Goal: Task Accomplishment & Management: Manage account settings

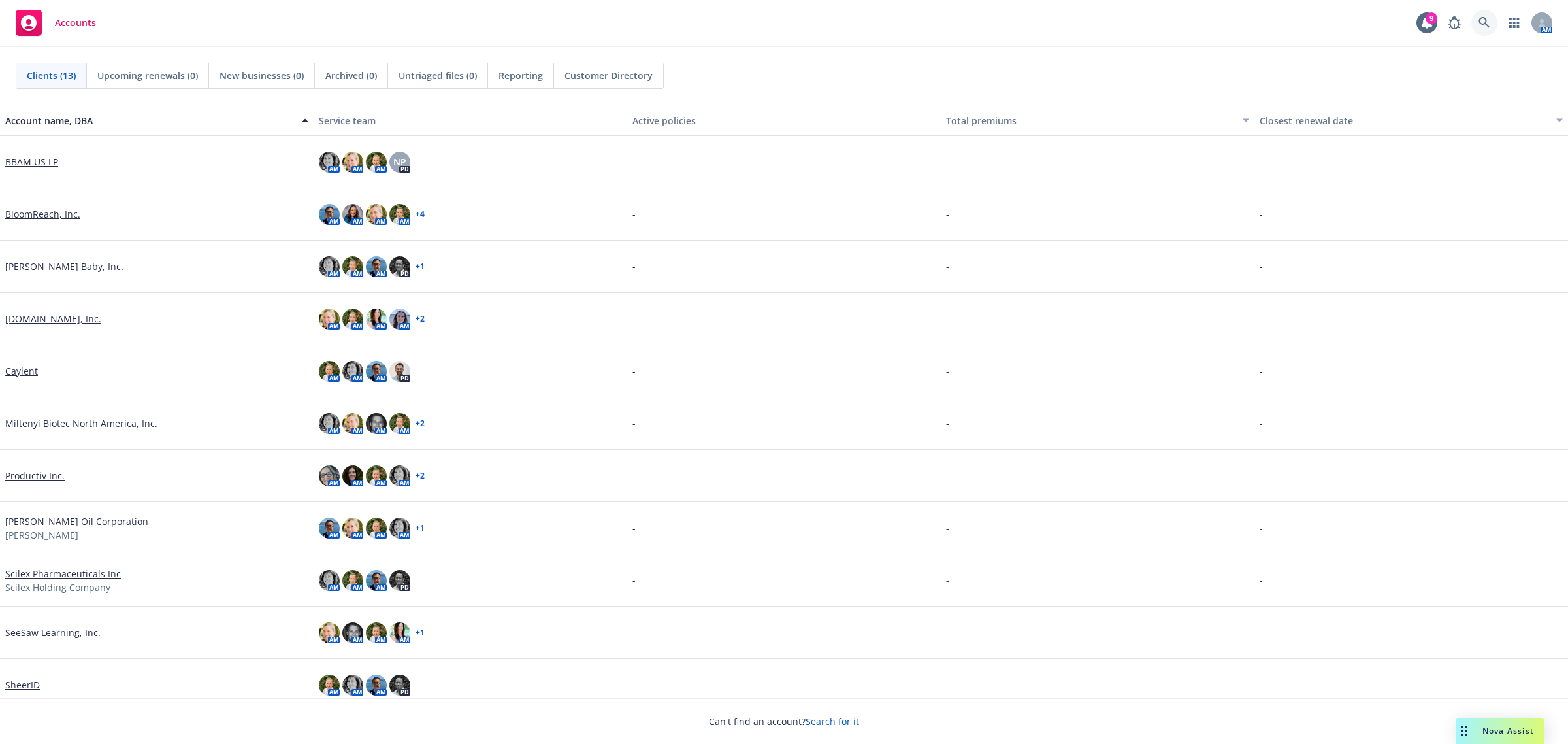
drag, startPoint x: 238, startPoint y: 0, endPoint x: 1487, endPoint y: 21, distance: 1249.2
click at [1487, 21] on icon at bounding box center [1484, 22] width 12 height 12
click at [30, 214] on link "BloomReach, Inc." at bounding box center [42, 214] width 75 height 14
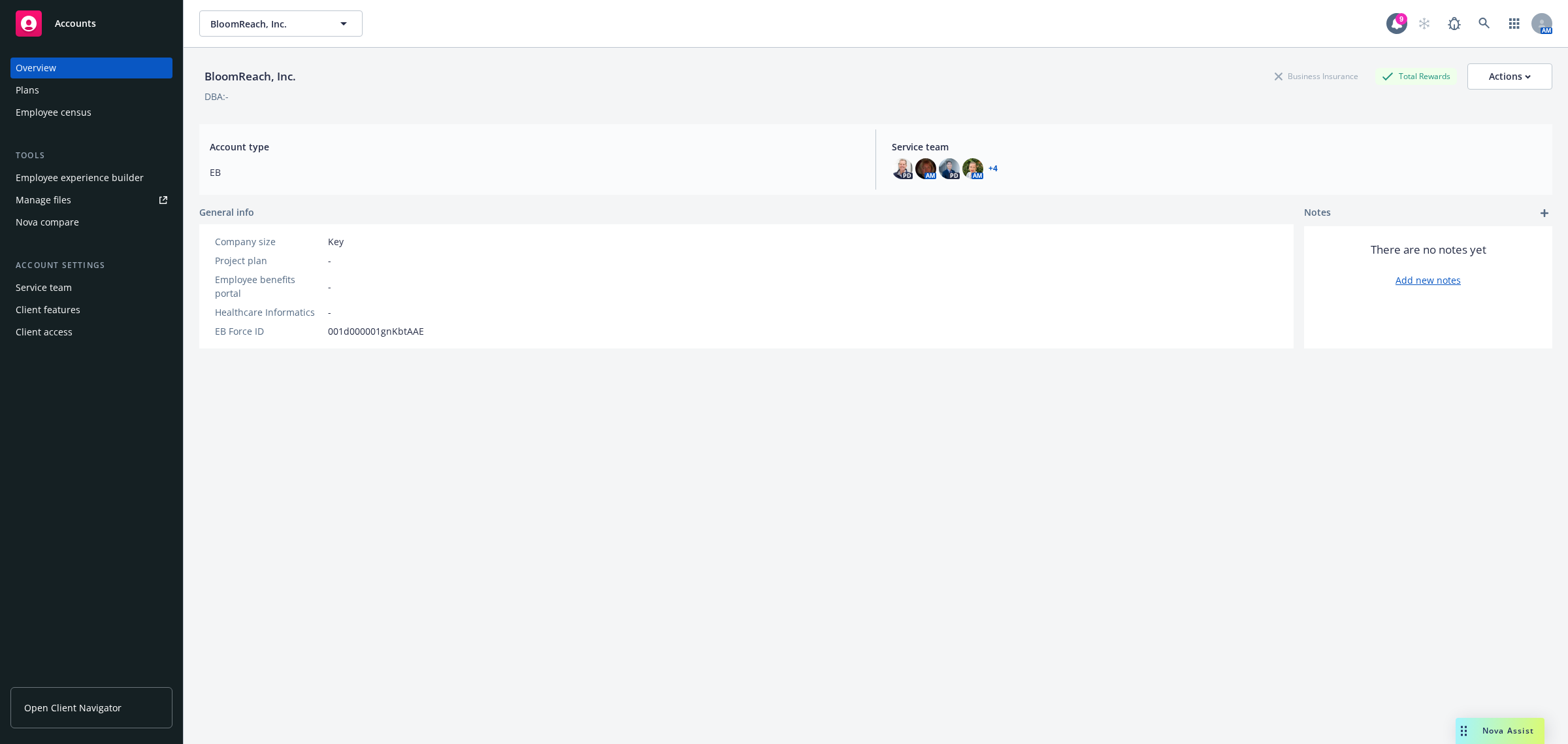
click at [61, 177] on div "Employee experience builder" at bounding box center [80, 178] width 128 height 21
click at [225, 21] on span "BloomReach, Inc." at bounding box center [266, 23] width 113 height 14
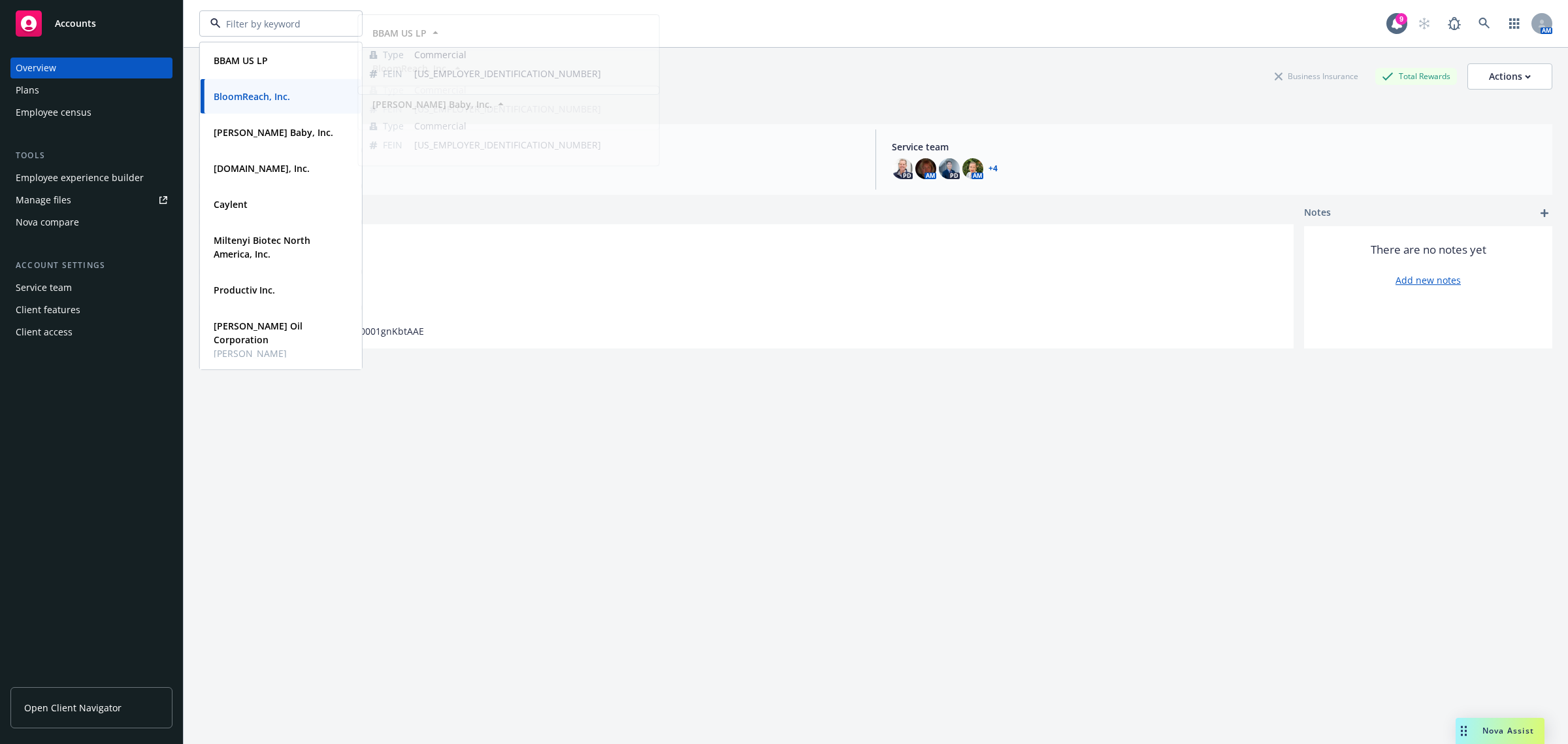
click at [278, 14] on div at bounding box center [281, 23] width 163 height 26
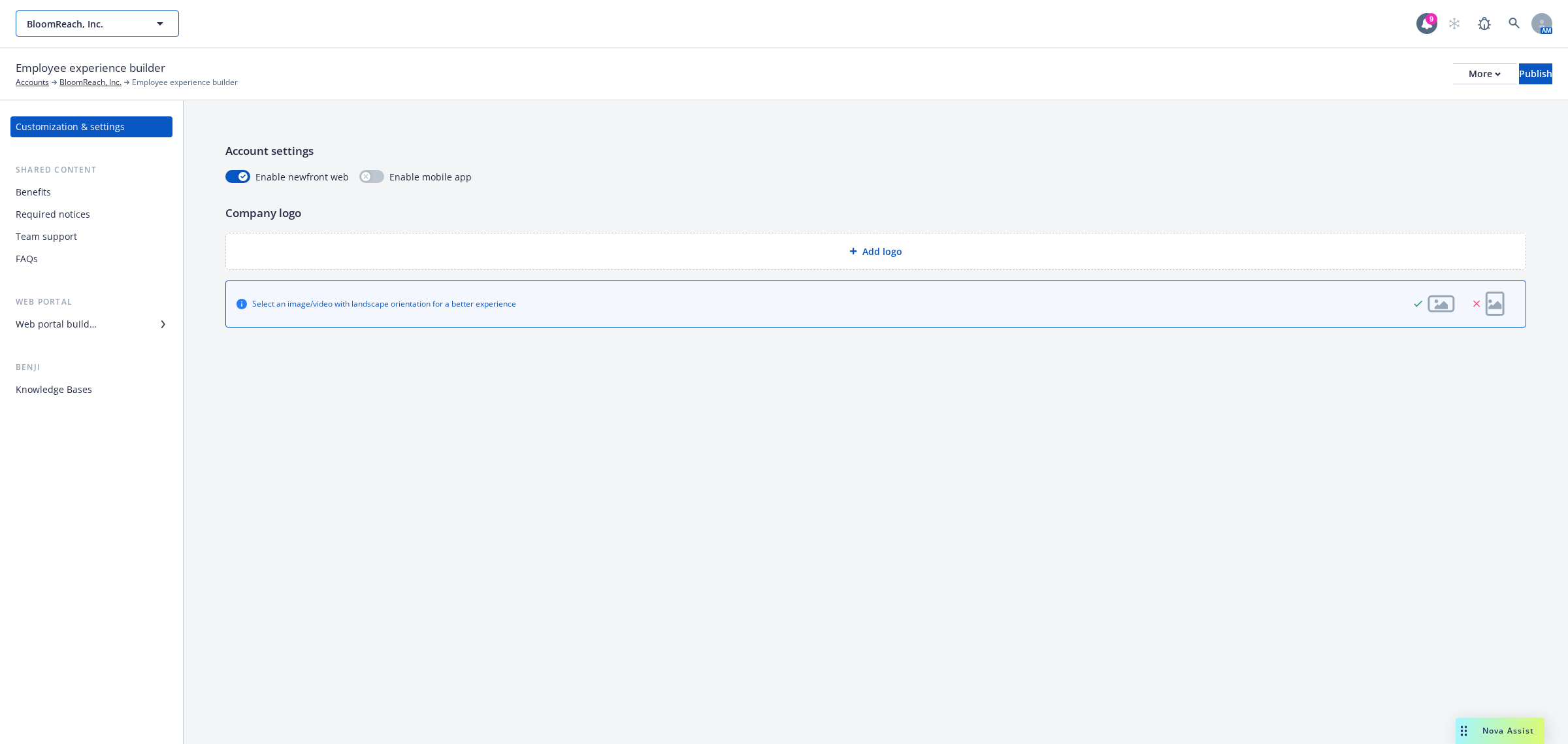
click at [92, 30] on span "BloomReach, Inc." at bounding box center [84, 23] width 113 height 14
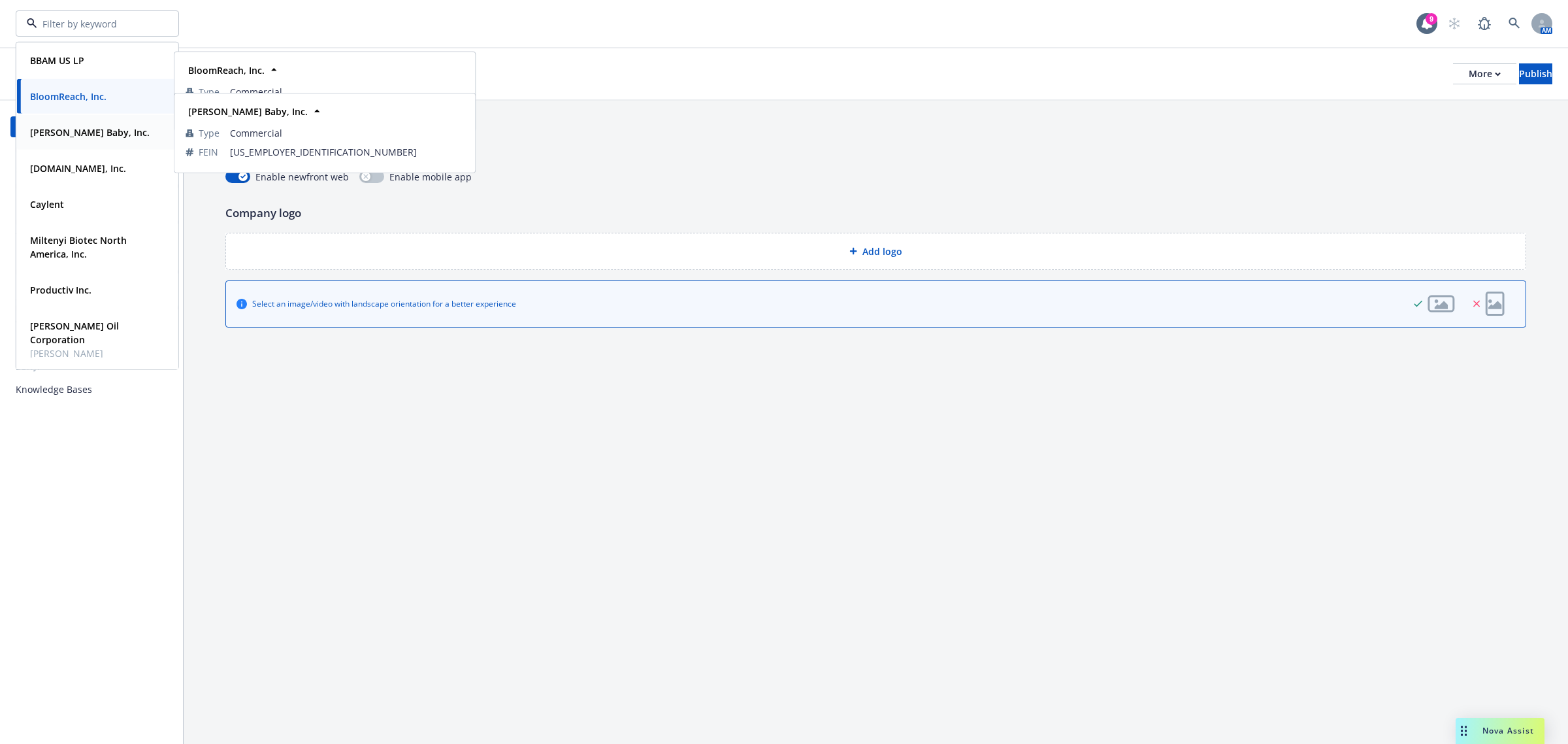
click at [63, 137] on strong "[PERSON_NAME] Baby, Inc." at bounding box center [89, 132] width 120 height 13
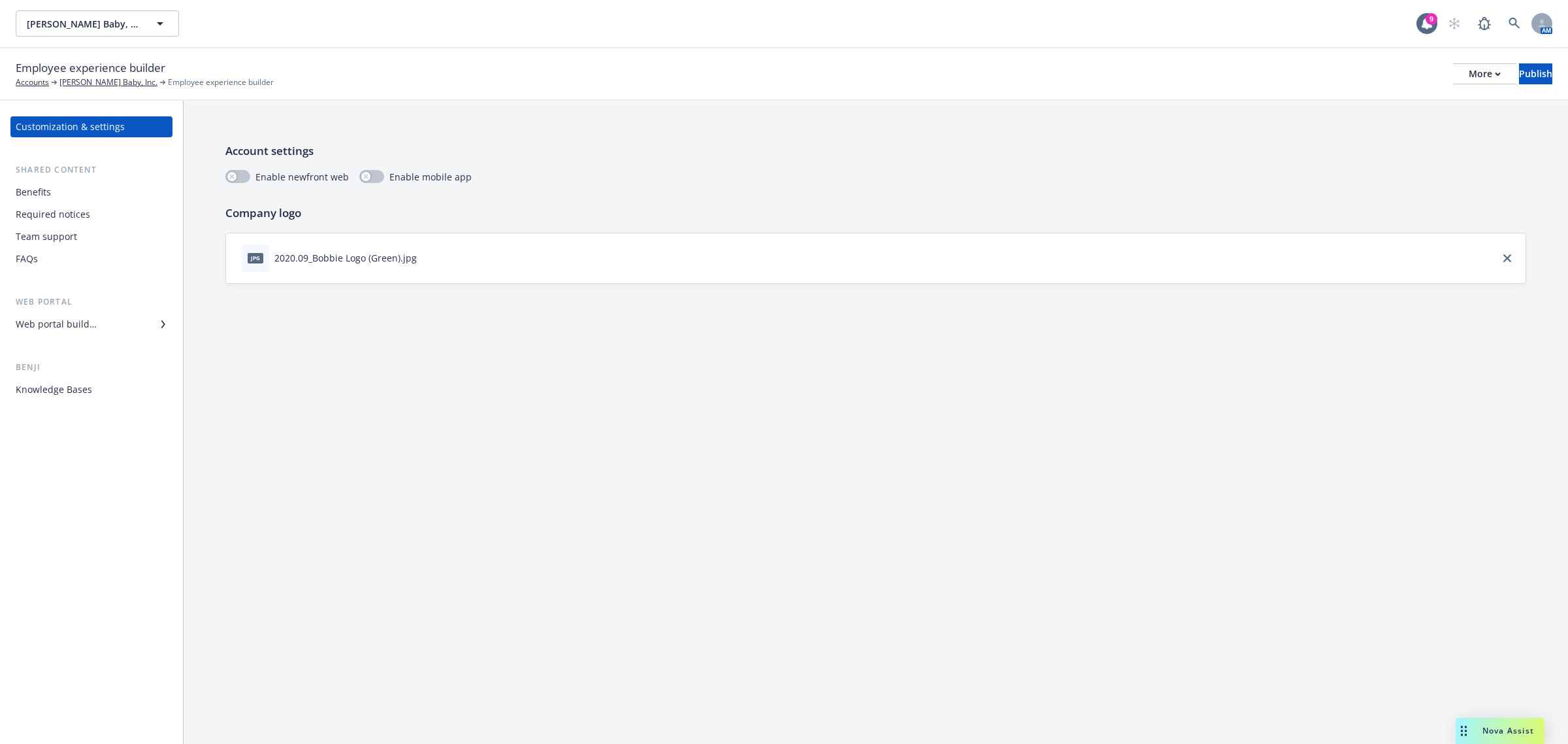
click at [109, 318] on div "Web portal builder" at bounding box center [91, 325] width 152 height 21
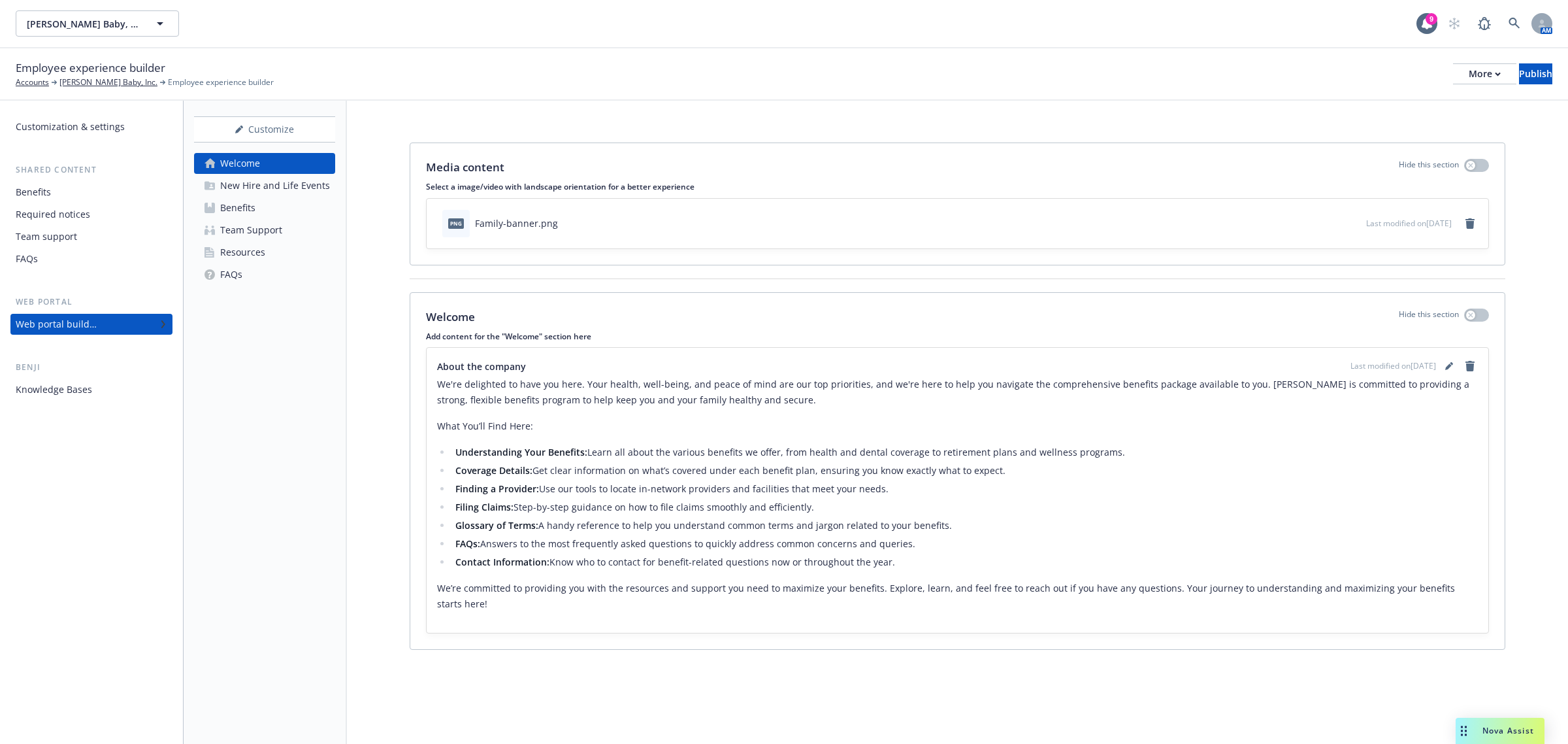
click at [283, 249] on link "Resources" at bounding box center [264, 253] width 141 height 21
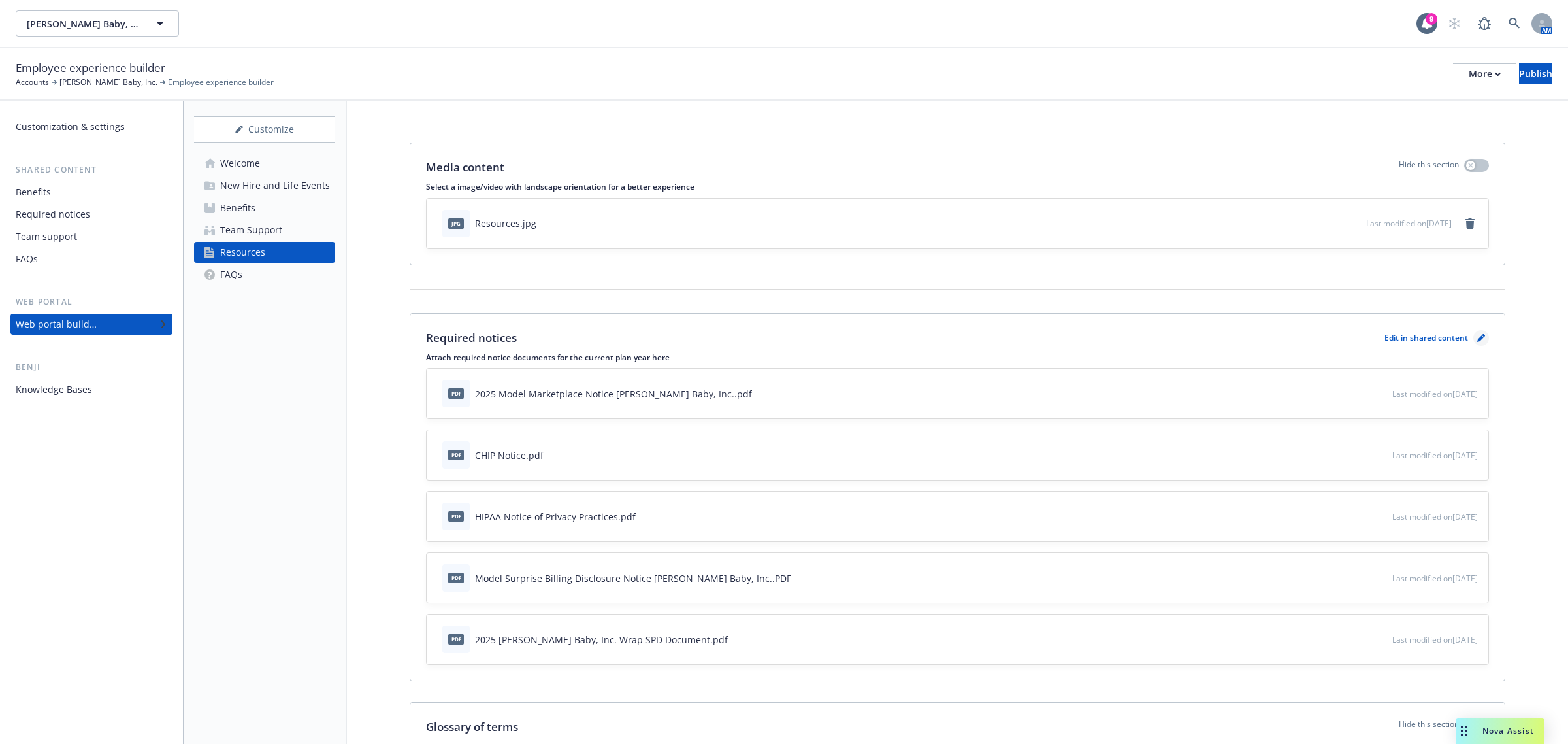
click at [1478, 337] on icon "pencil" at bounding box center [1481, 338] width 7 height 7
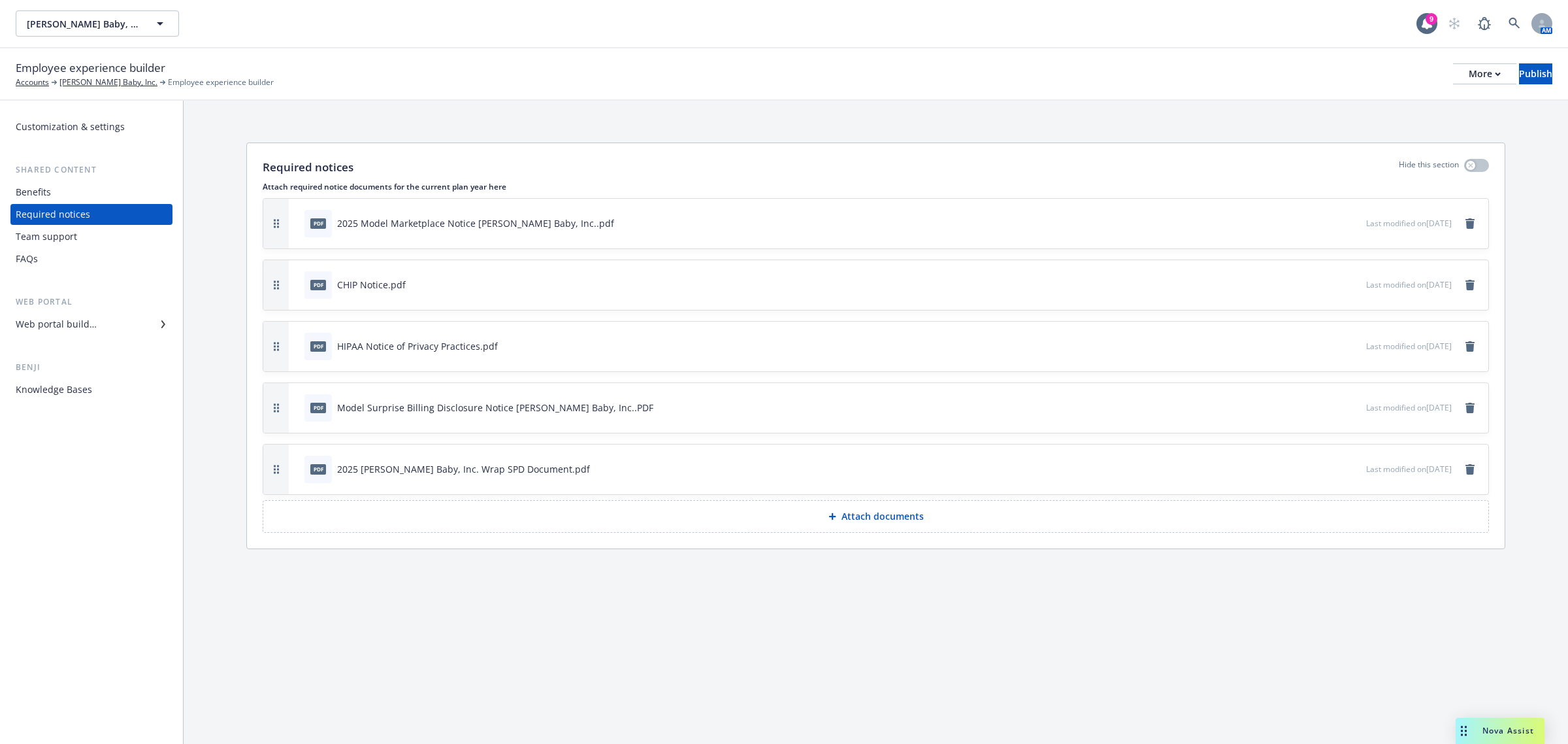
click at [807, 523] on button "Attach documents" at bounding box center [876, 516] width 1227 height 33
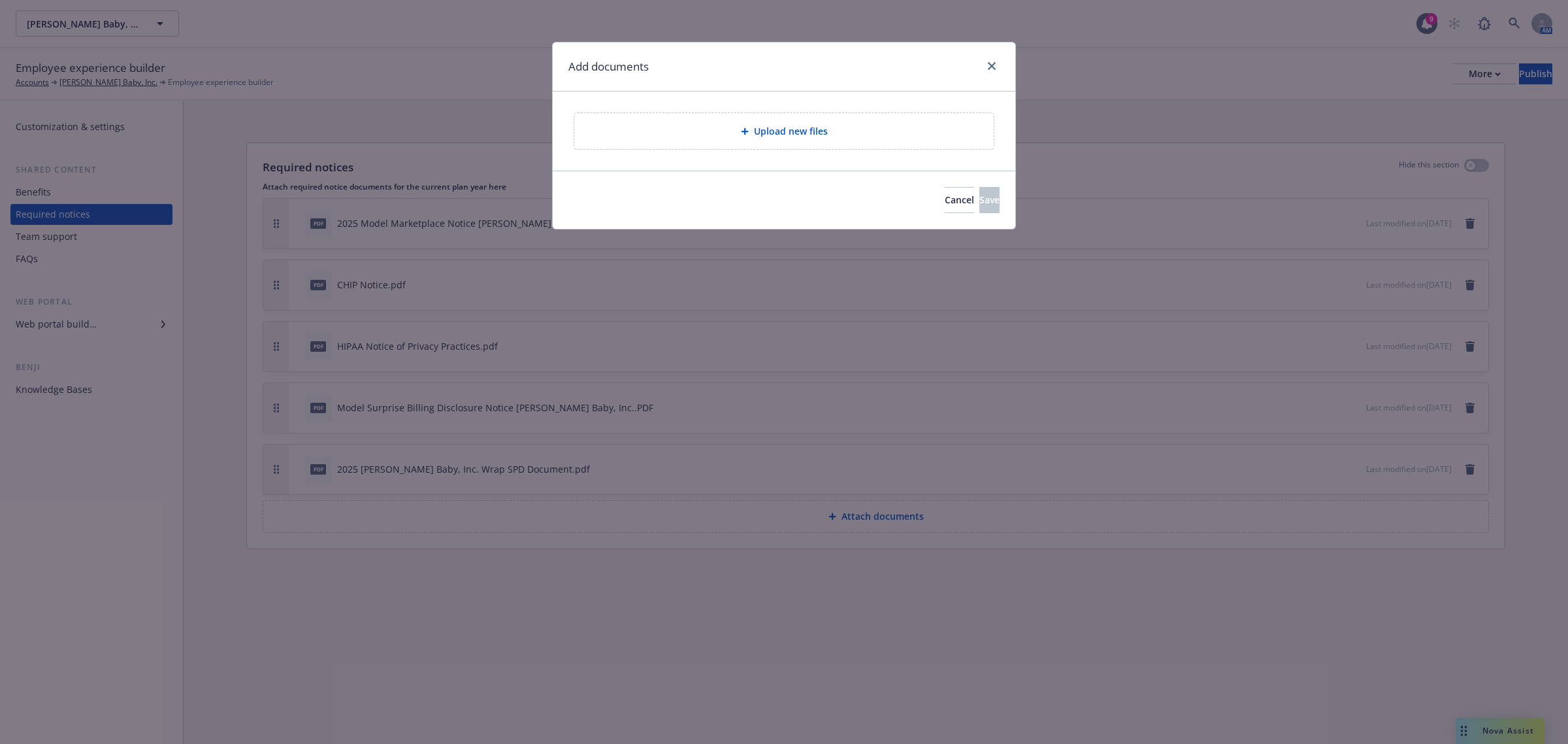
click at [790, 135] on span "Upload new files" at bounding box center [791, 131] width 74 height 14
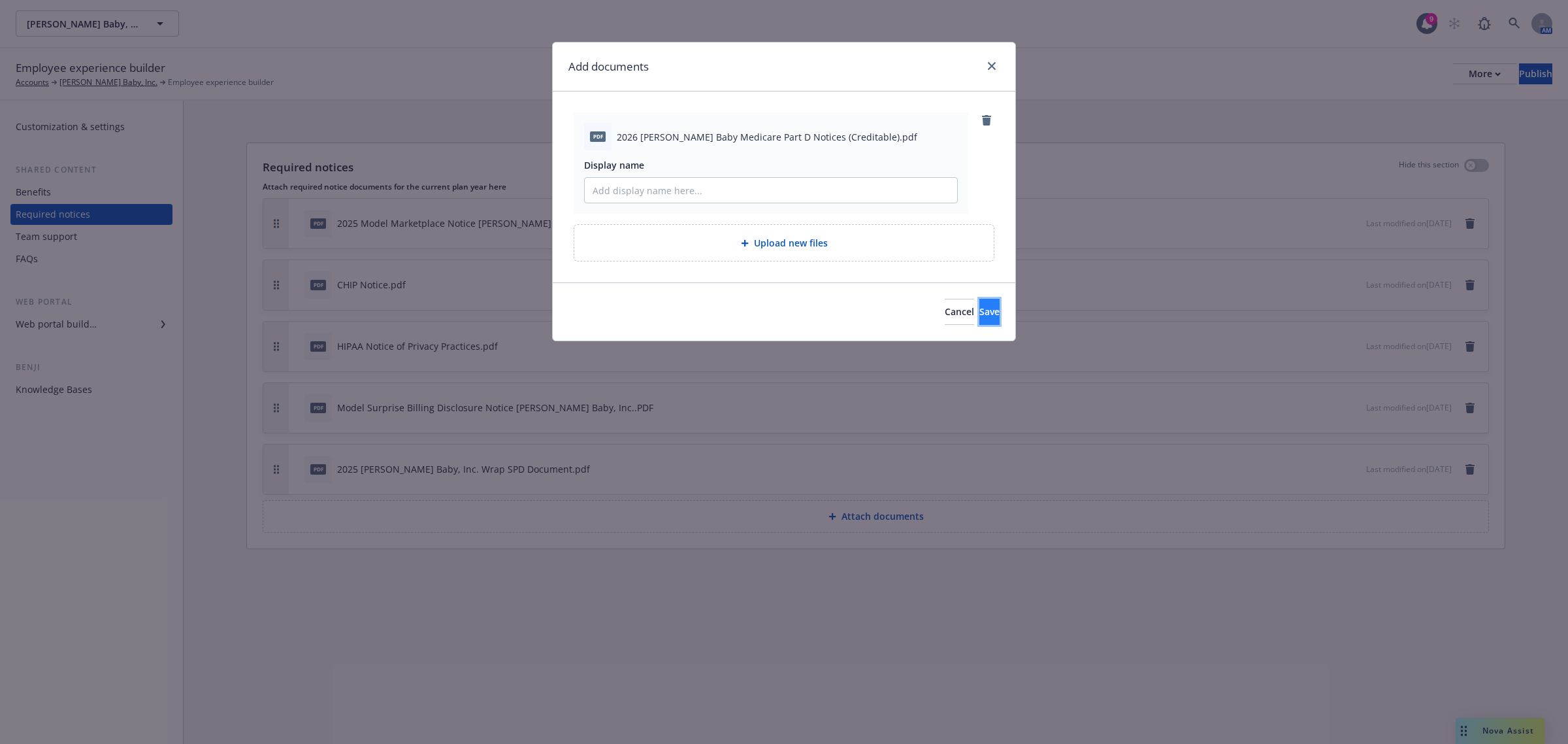
click at [980, 311] on span "Save" at bounding box center [990, 311] width 20 height 13
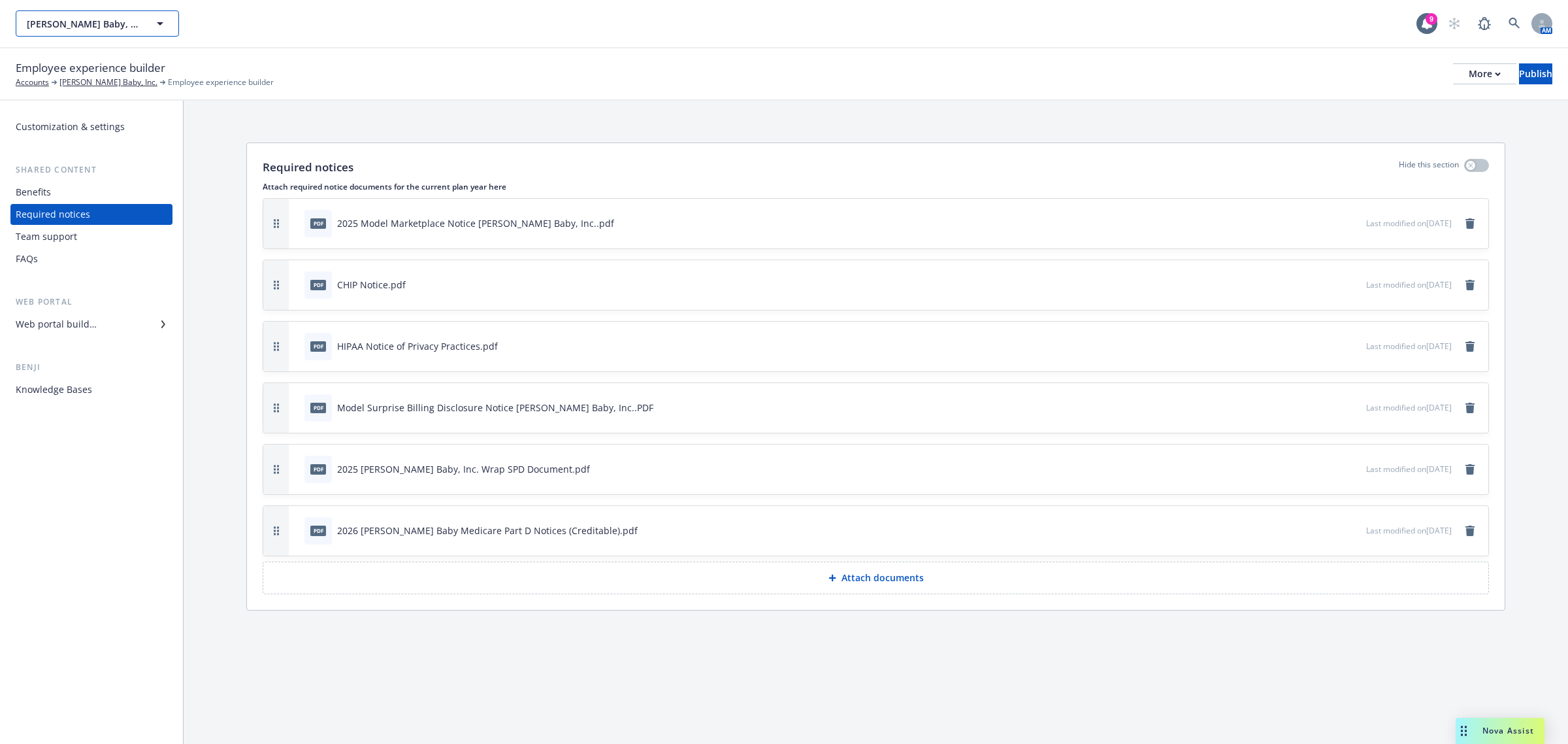
click at [103, 26] on span "[PERSON_NAME] Baby, Inc." at bounding box center [84, 23] width 113 height 14
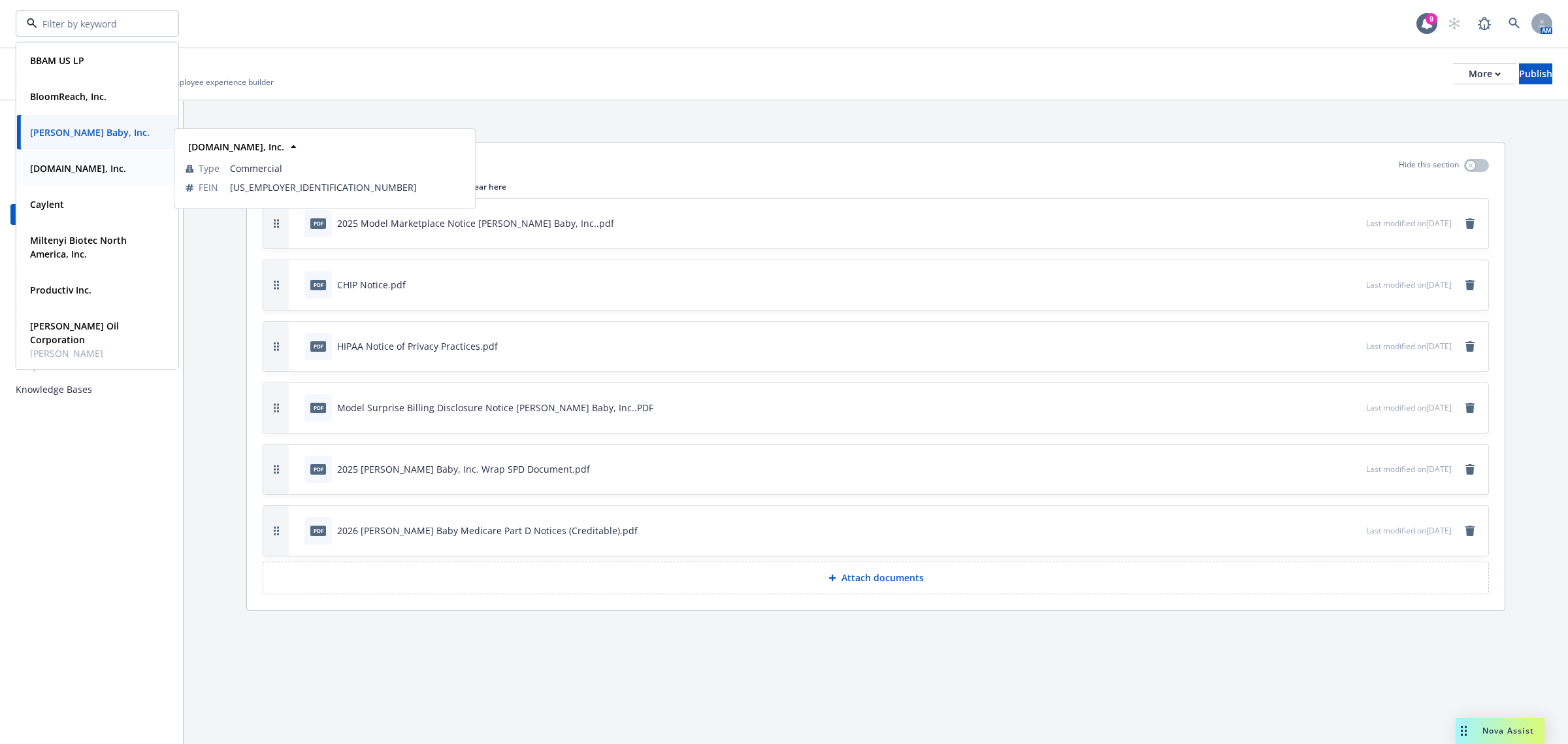
click at [73, 166] on strong "[DOMAIN_NAME], Inc." at bounding box center [78, 168] width 96 height 13
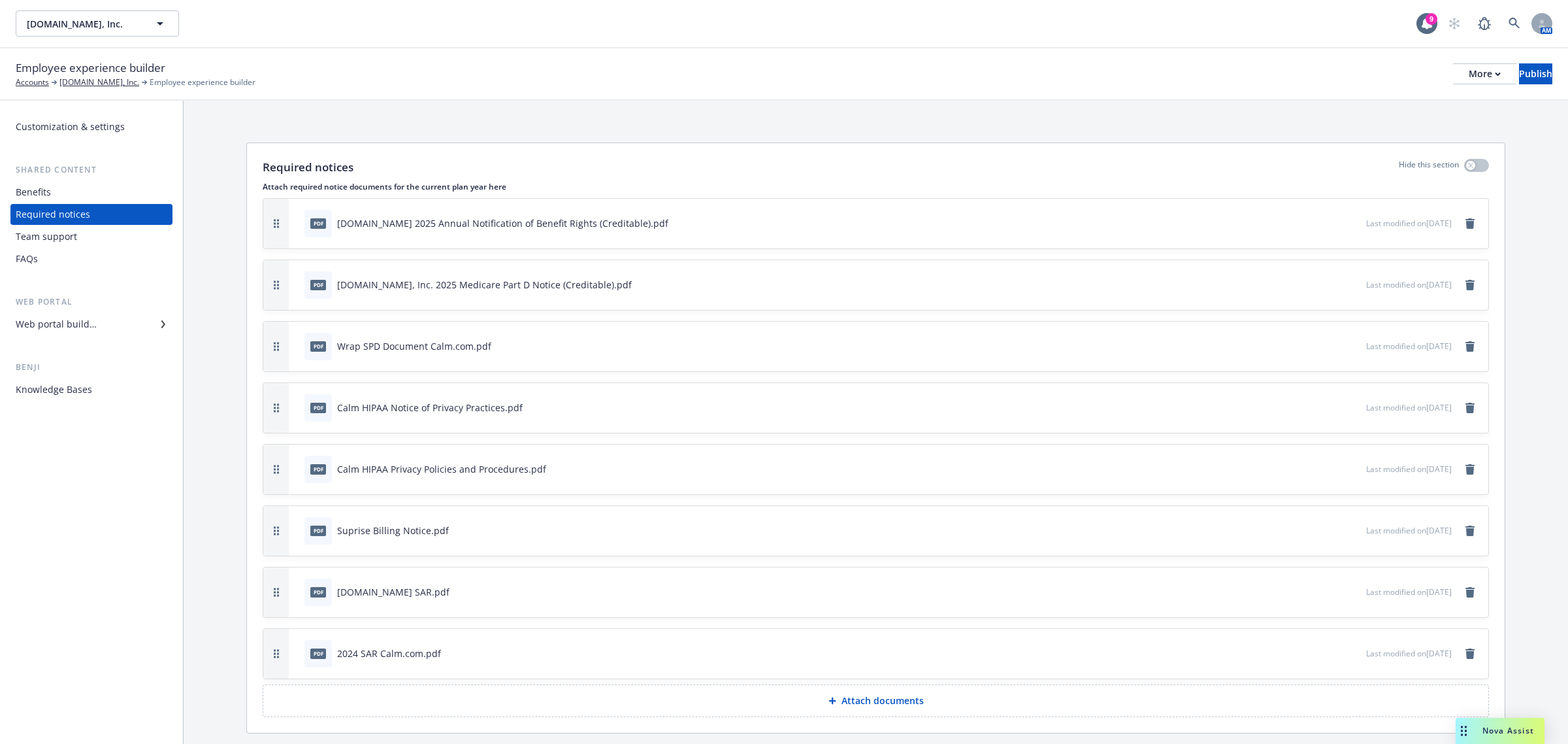
click at [864, 707] on p "Attach documents" at bounding box center [883, 700] width 83 height 13
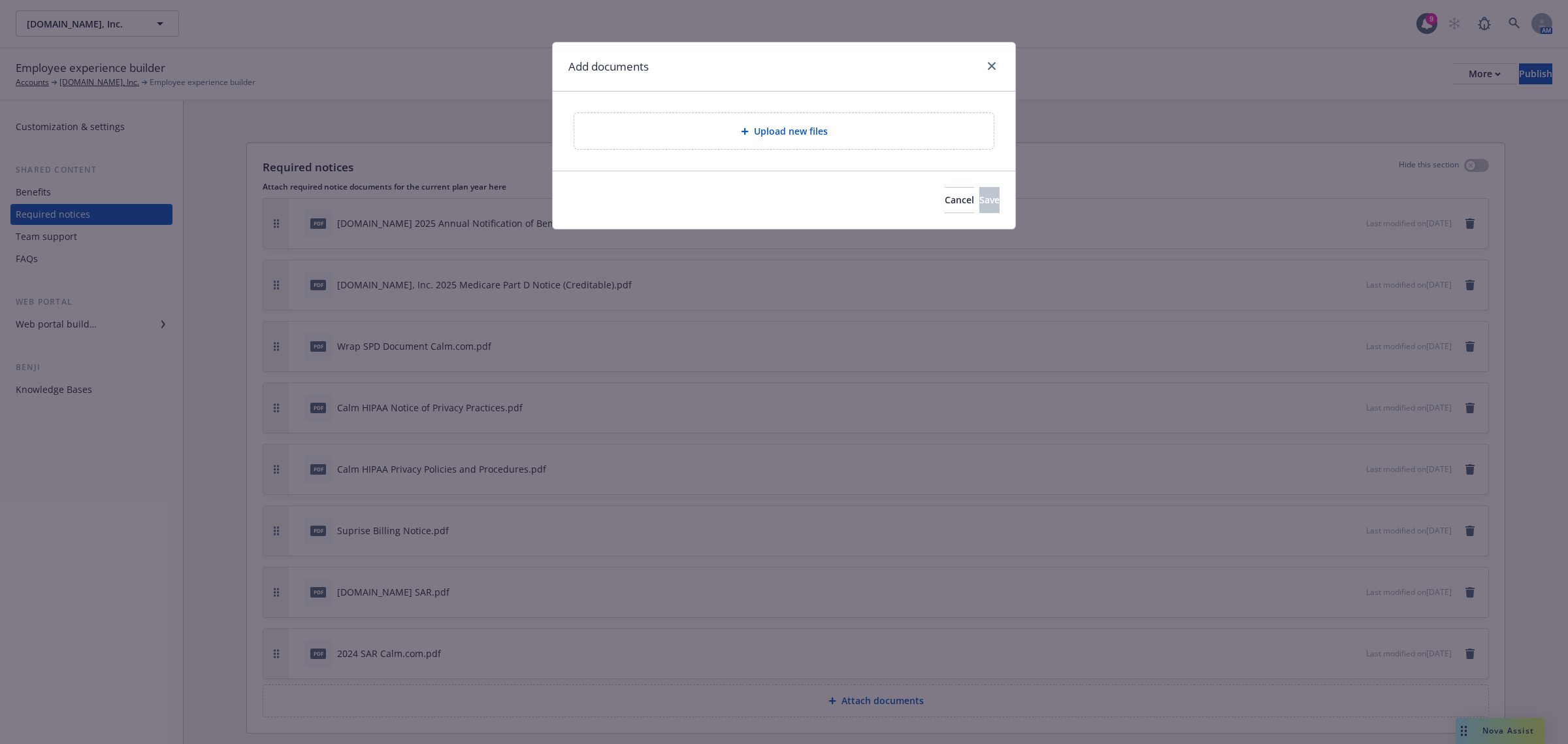
click at [713, 128] on div "Upload new files" at bounding box center [784, 130] width 399 height 15
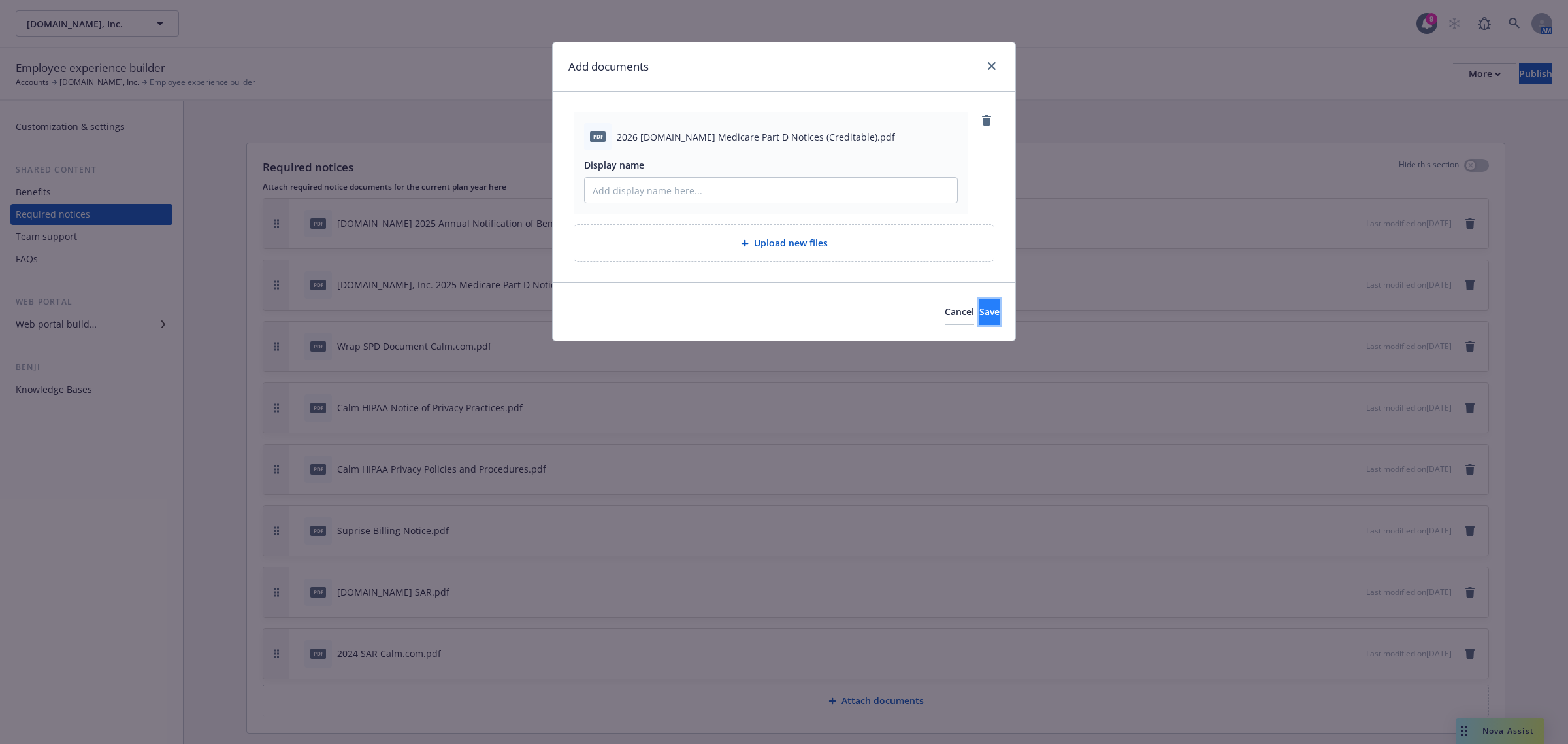
click at [980, 306] on span "Save" at bounding box center [990, 311] width 20 height 13
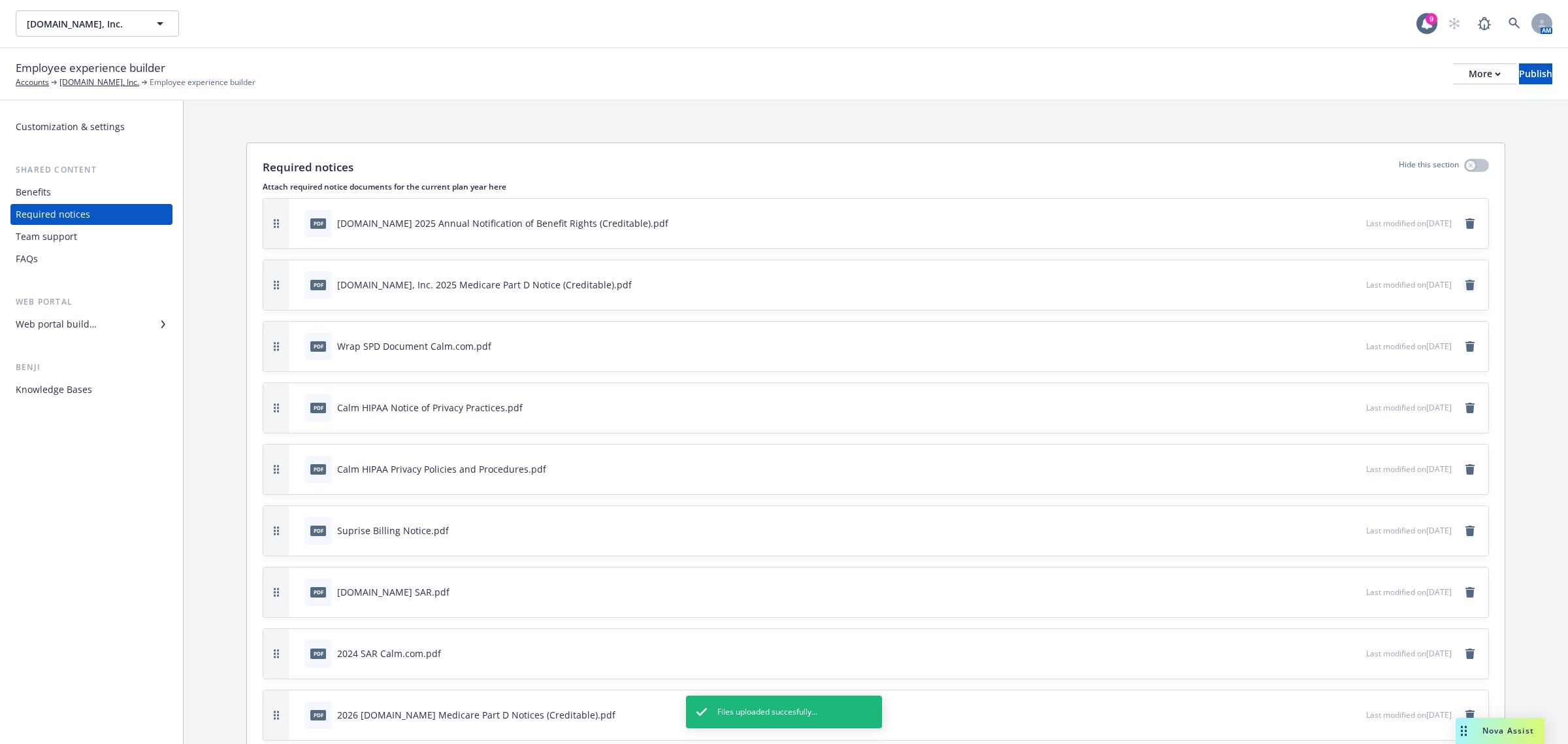
click at [1462, 278] on link "remove" at bounding box center [1470, 285] width 16 height 16
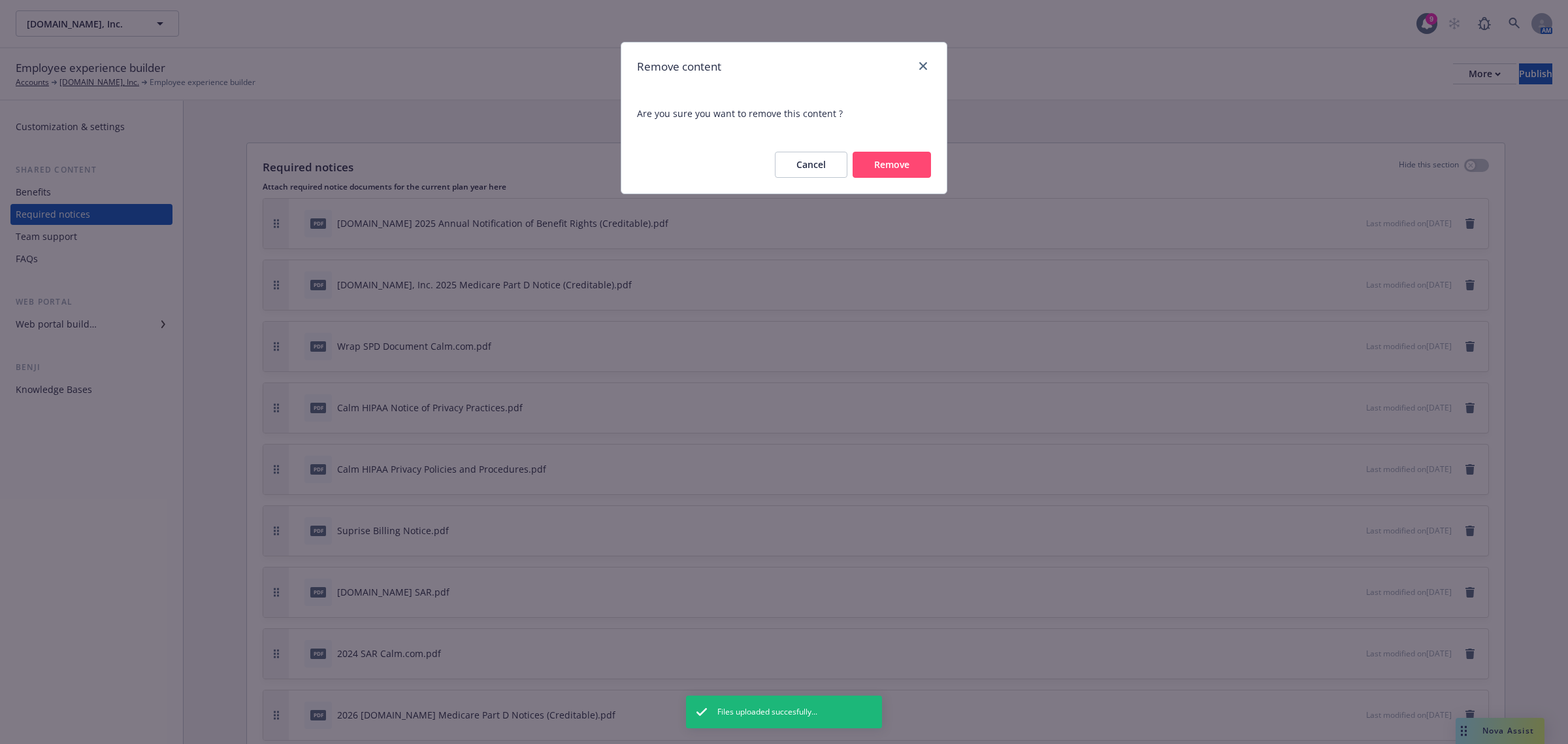
click at [867, 162] on button "Remove" at bounding box center [891, 164] width 79 height 26
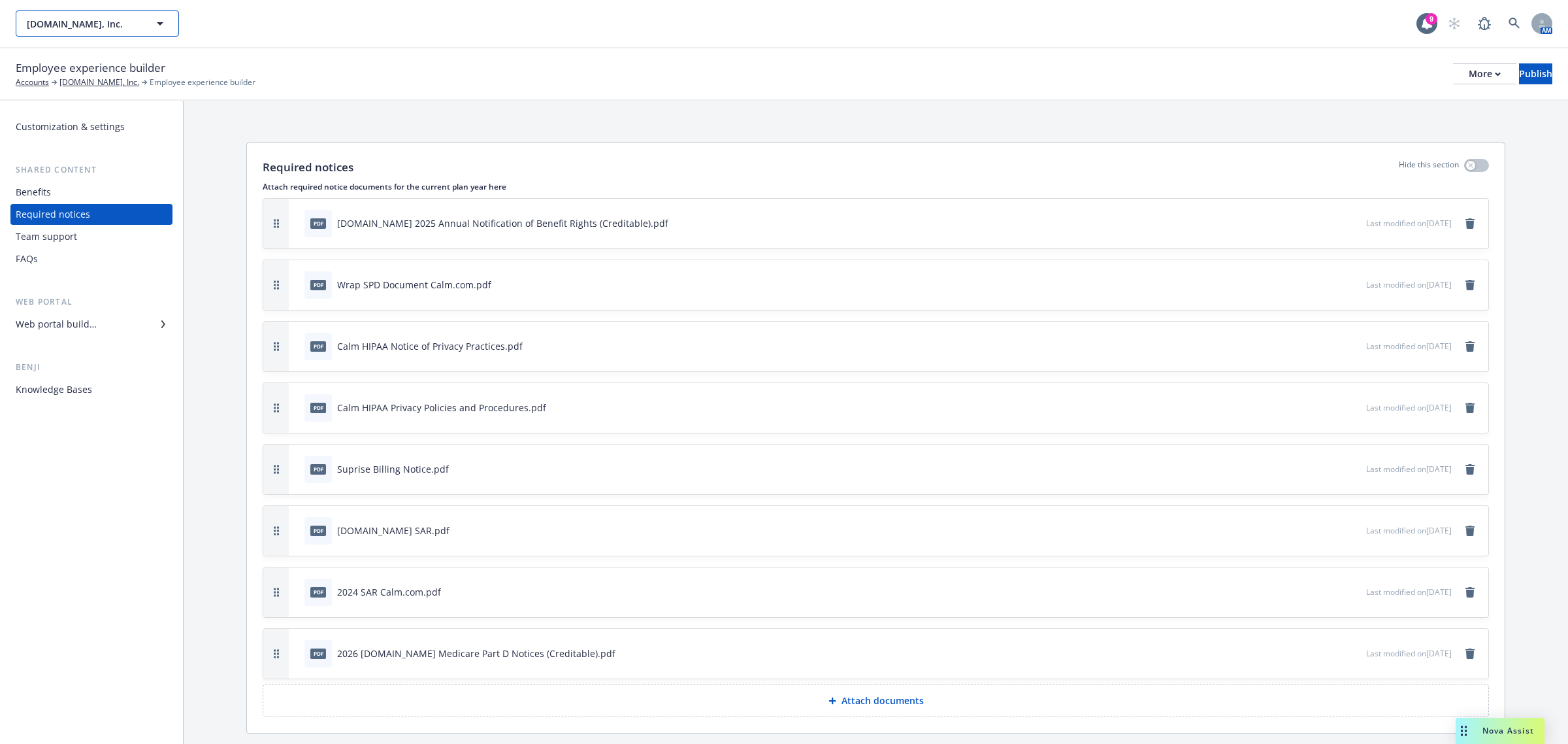
click at [109, 12] on button "[DOMAIN_NAME], Inc." at bounding box center [97, 23] width 163 height 26
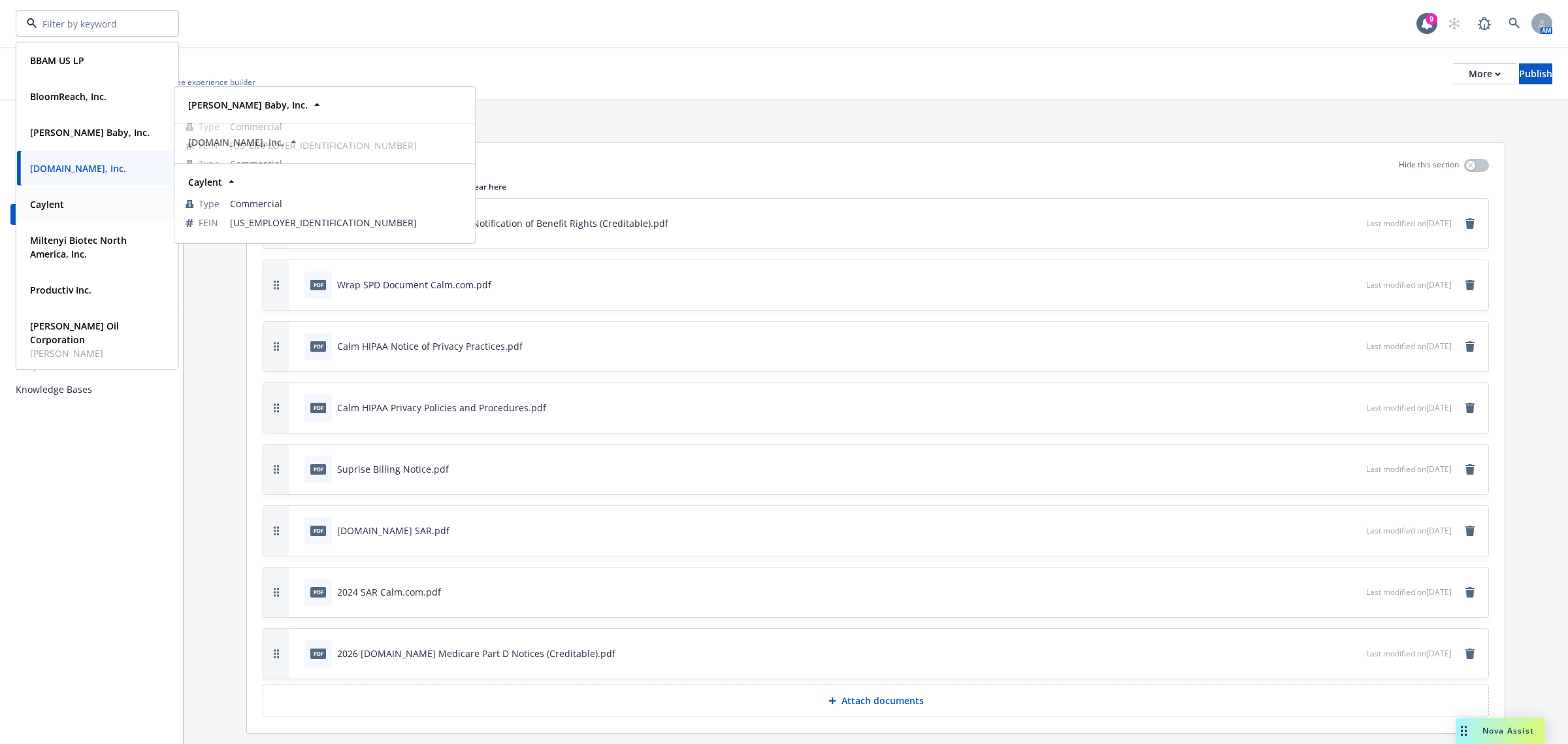
click at [62, 204] on strong "Caylent" at bounding box center [47, 204] width 34 height 13
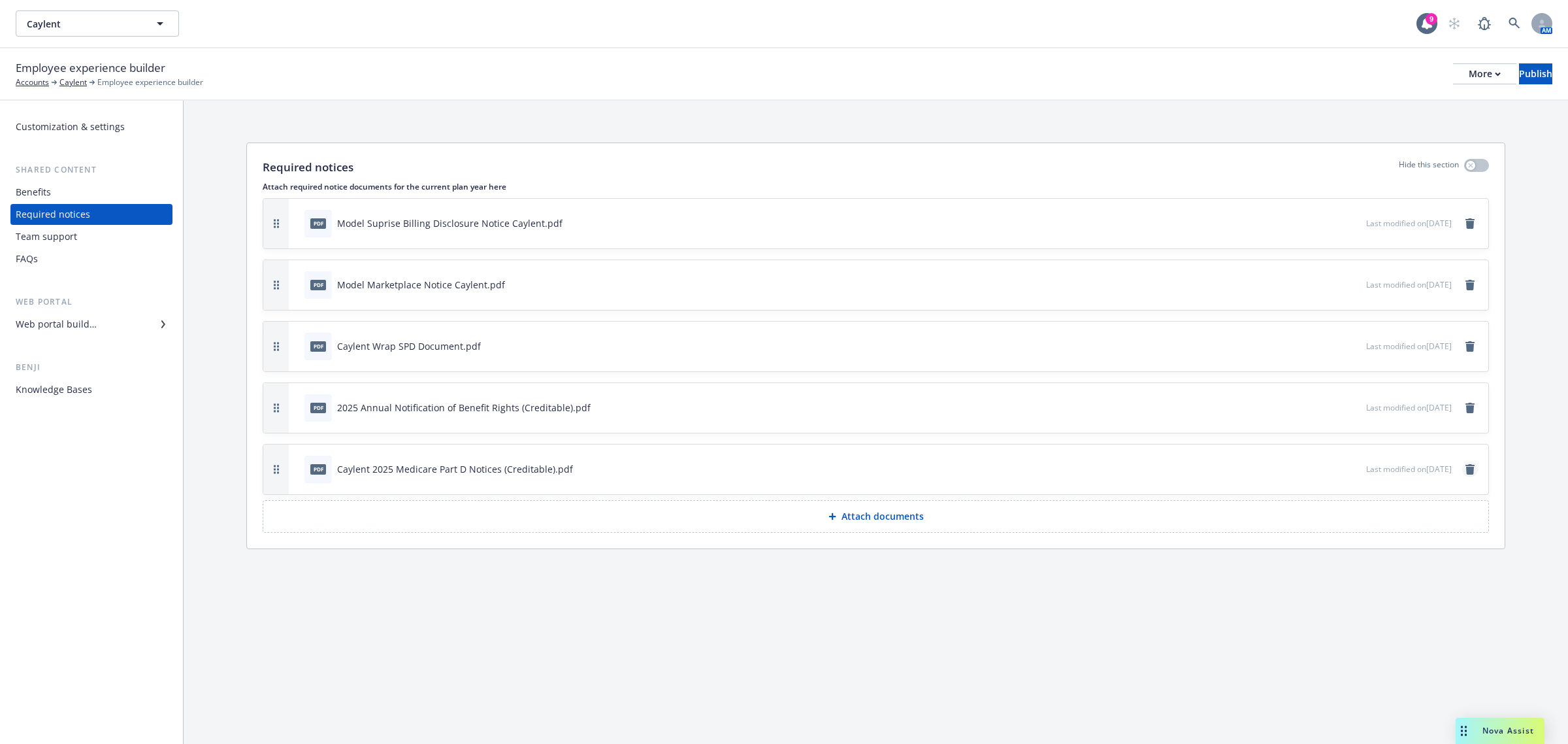
click at [1472, 472] on icon "remove" at bounding box center [1470, 469] width 9 height 11
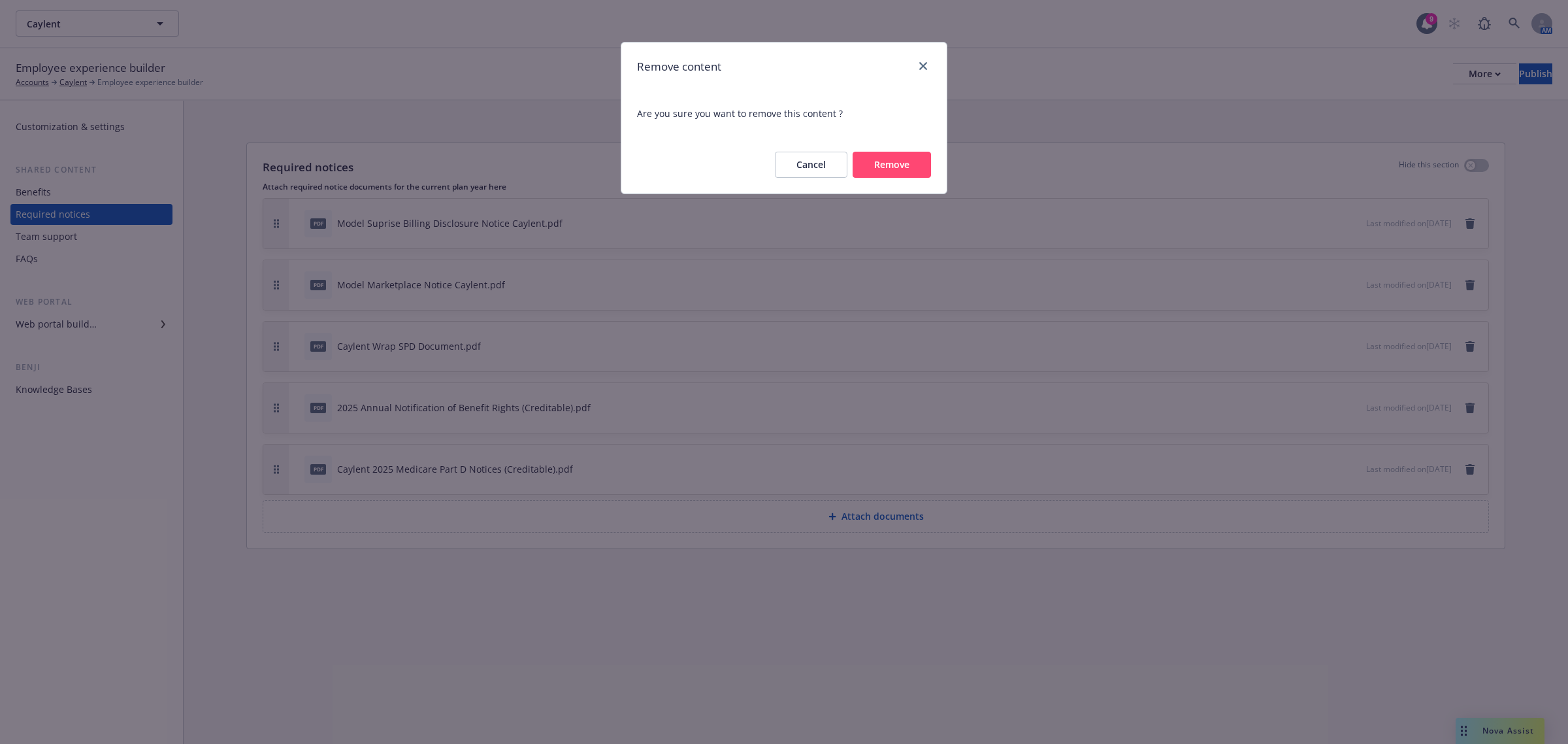
click at [906, 159] on button "Remove" at bounding box center [891, 164] width 79 height 26
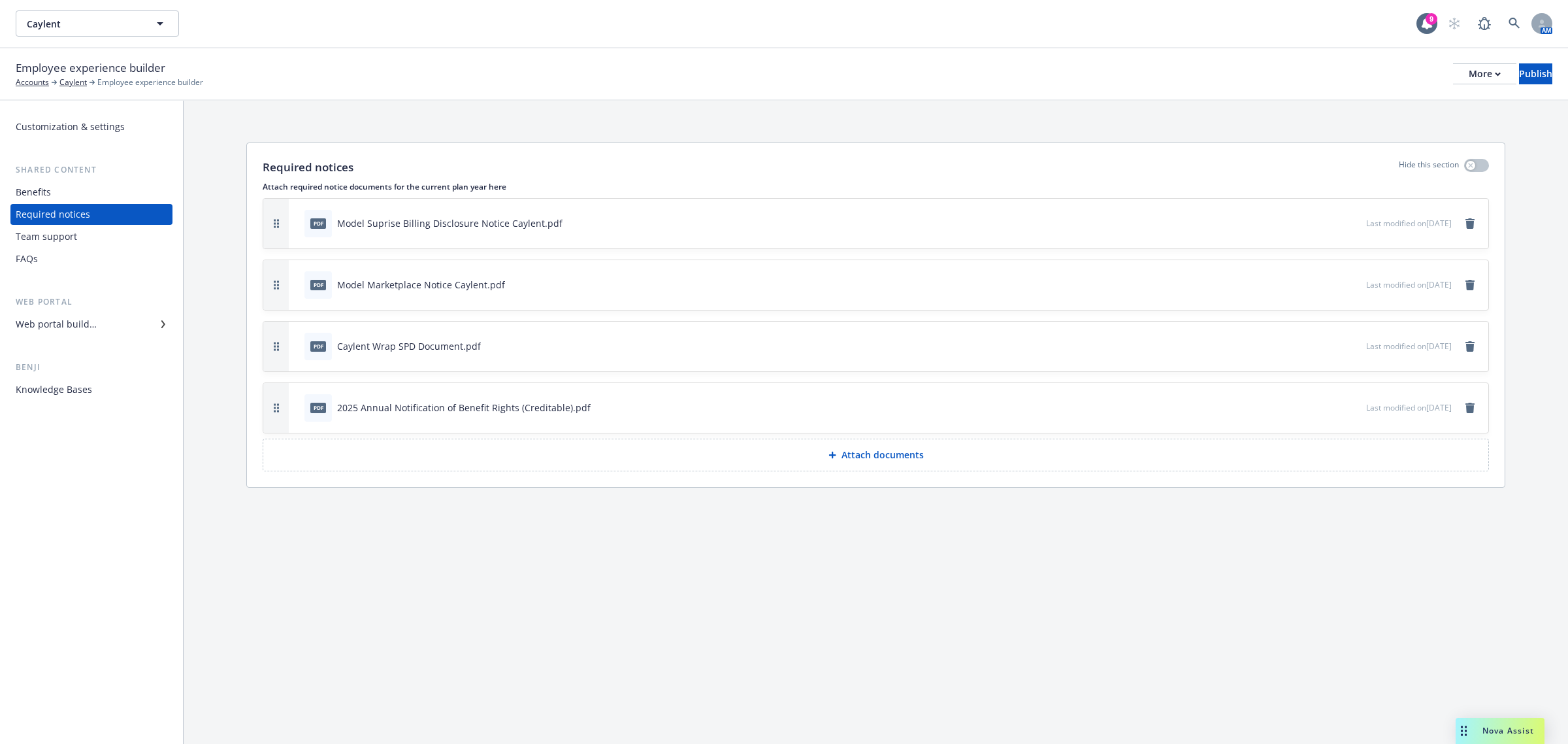
click at [920, 451] on p "Attach documents" at bounding box center [883, 454] width 83 height 13
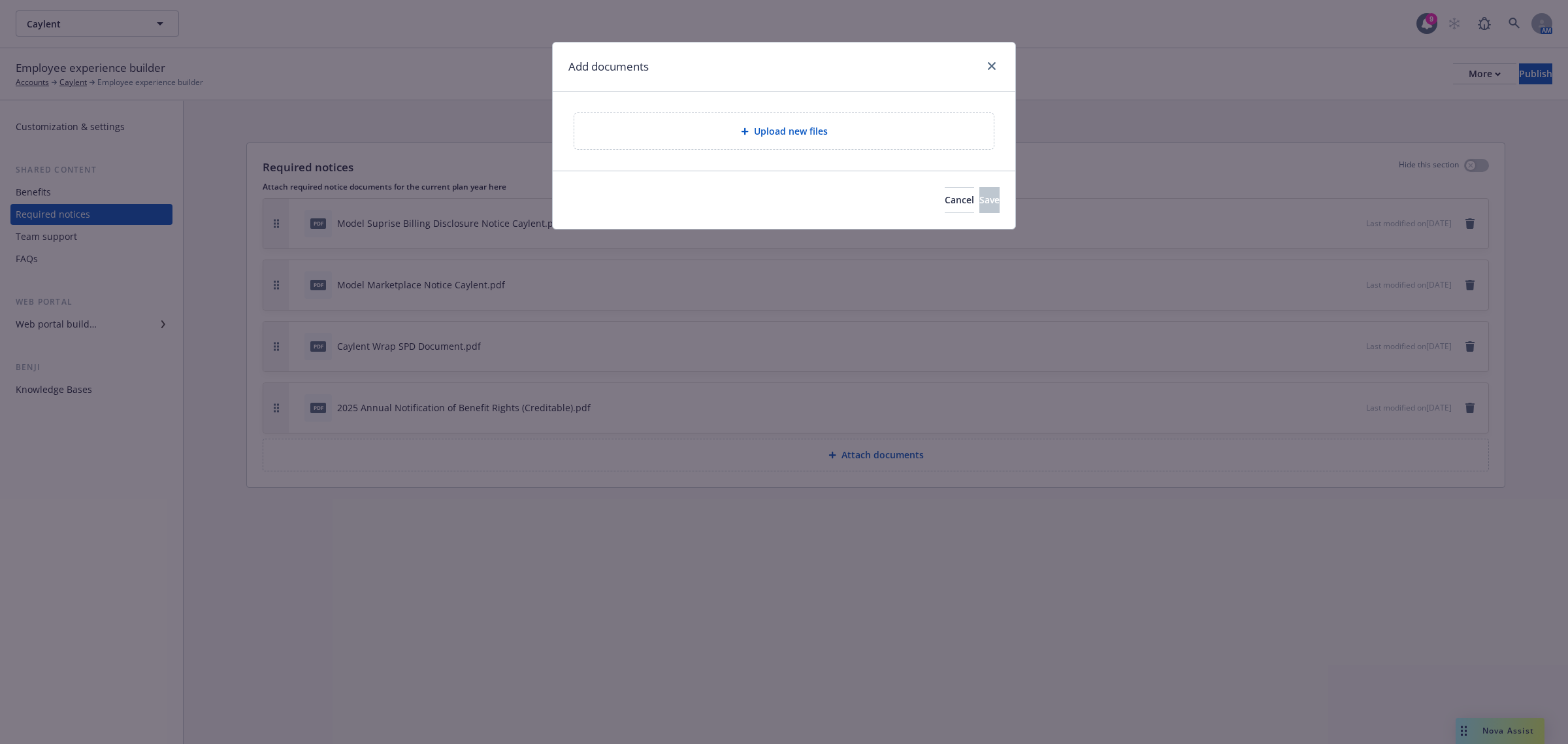
click at [821, 132] on span "Upload new files" at bounding box center [791, 131] width 74 height 14
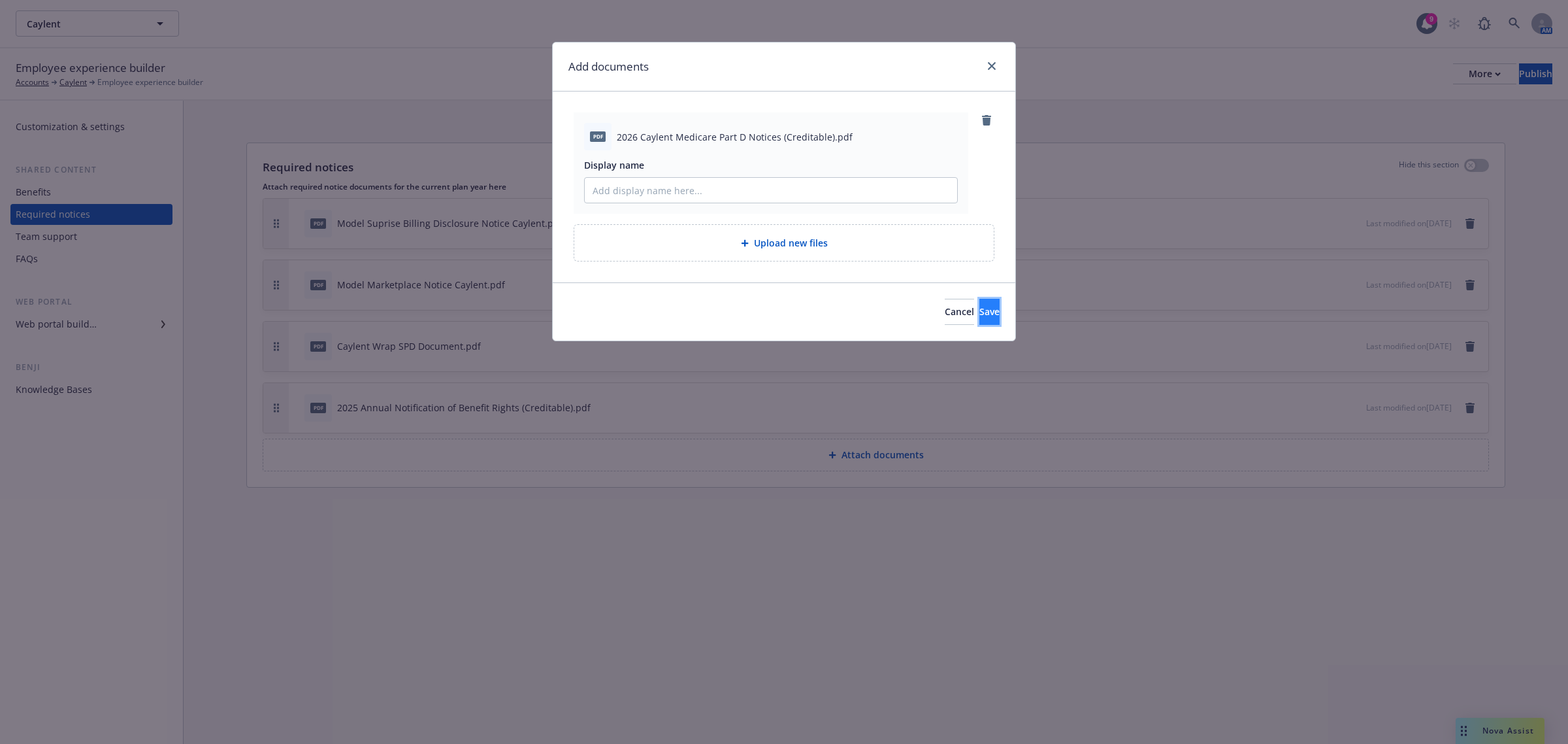
click at [980, 310] on span "Save" at bounding box center [990, 311] width 20 height 13
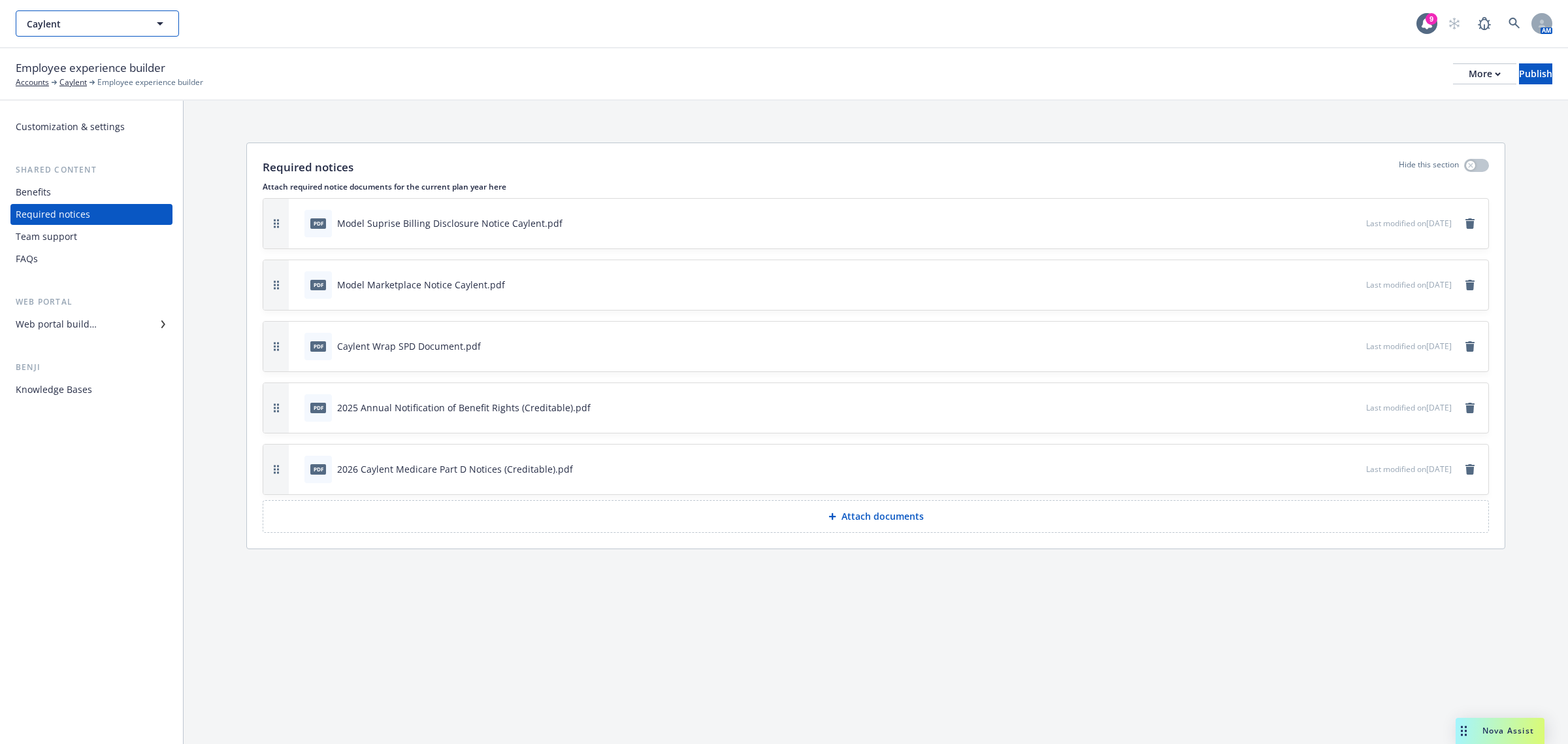
click at [71, 23] on span "Caylent" at bounding box center [84, 23] width 113 height 14
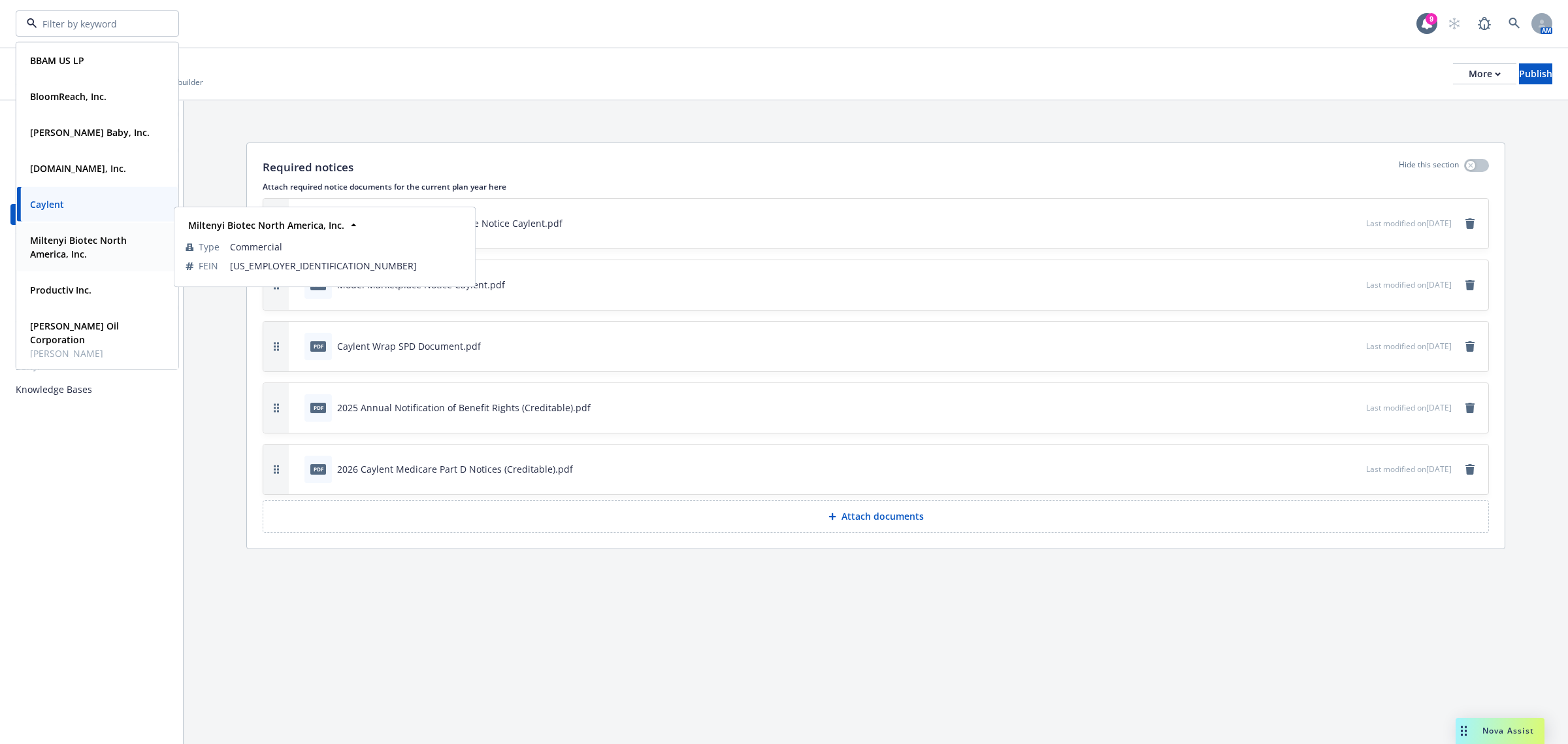
click at [69, 249] on strong "Miltenyi Biotec North America, Inc." at bounding box center [78, 247] width 96 height 26
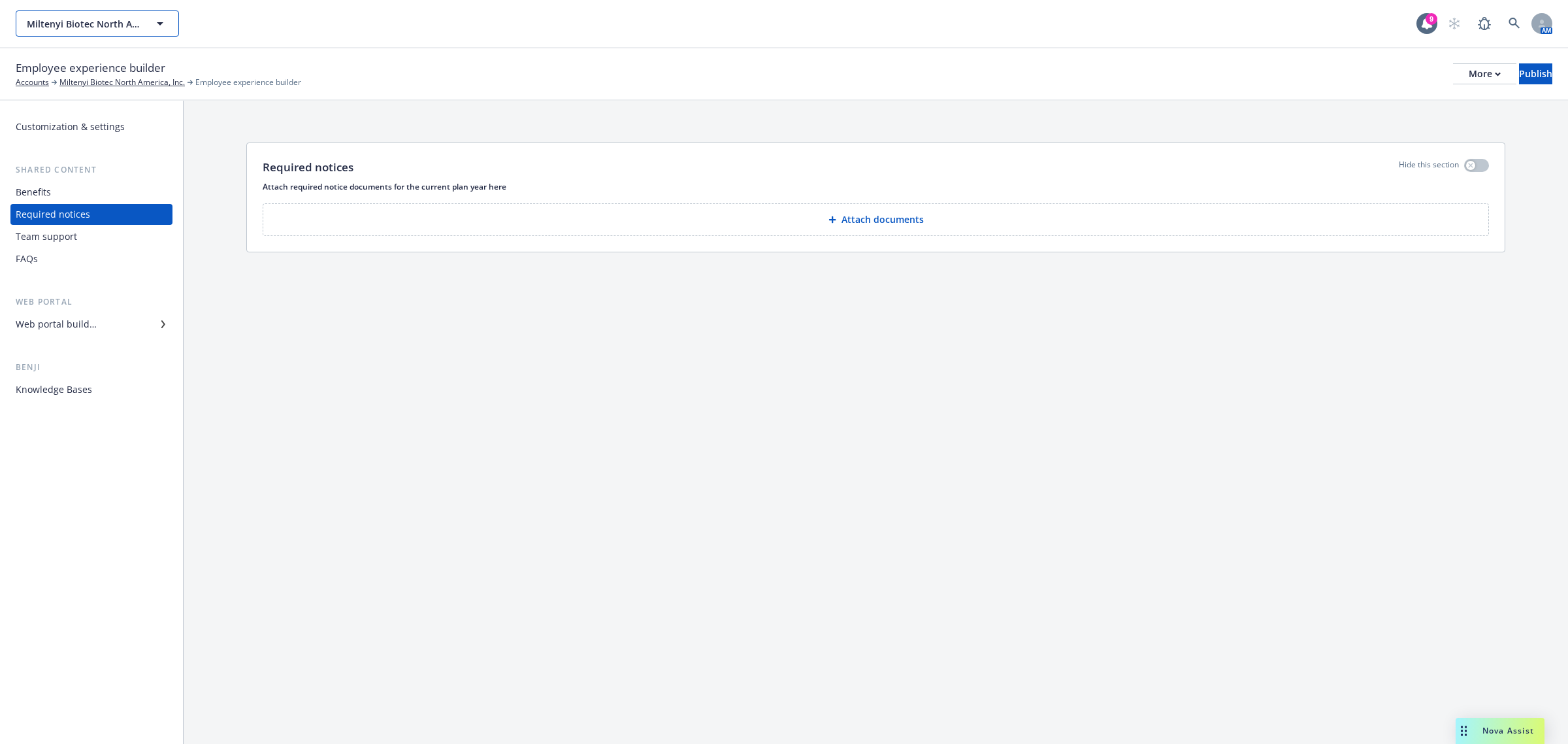
click at [107, 21] on span "Miltenyi Biotec North America, Inc." at bounding box center [84, 23] width 113 height 14
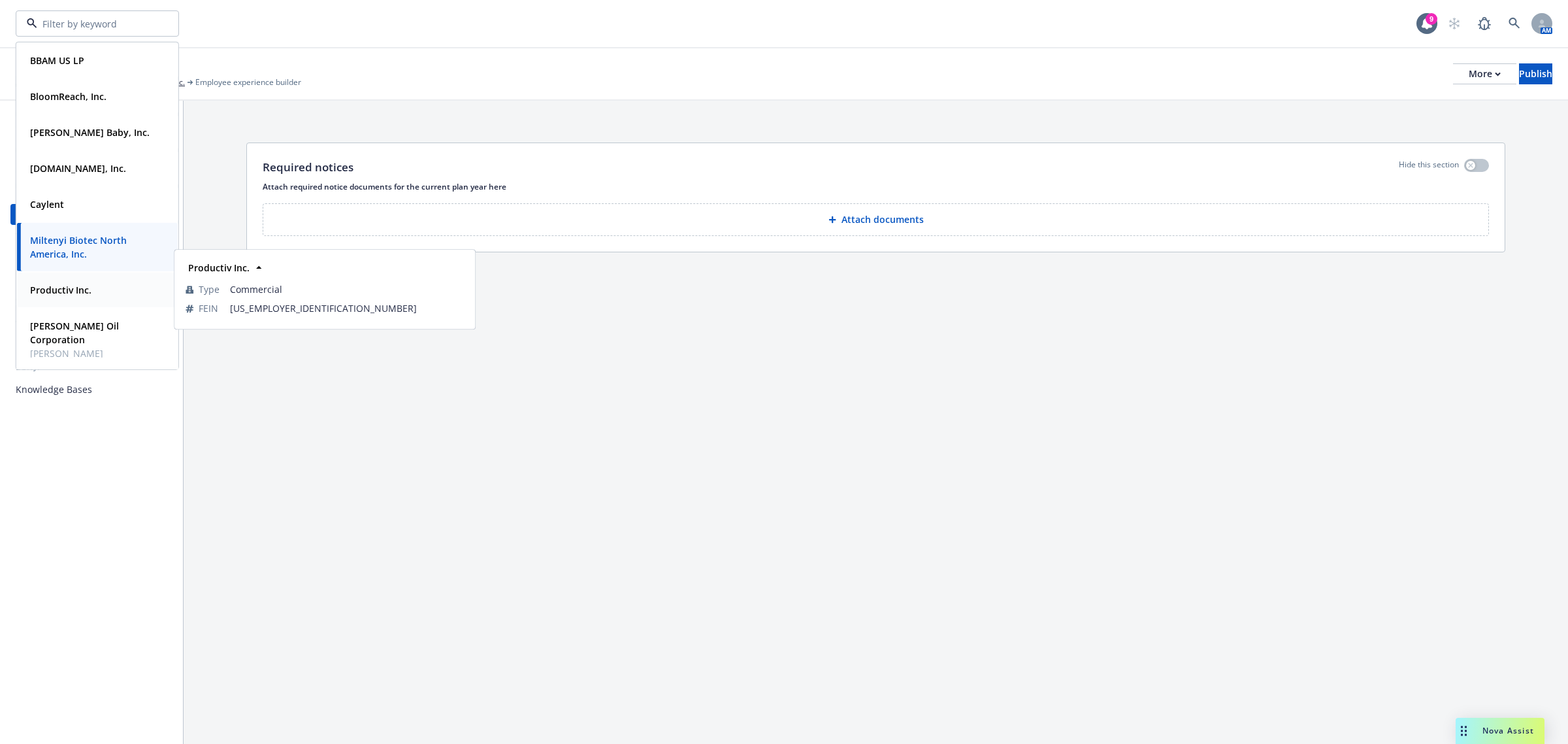
click at [50, 286] on strong "Productiv Inc." at bounding box center [60, 290] width 61 height 13
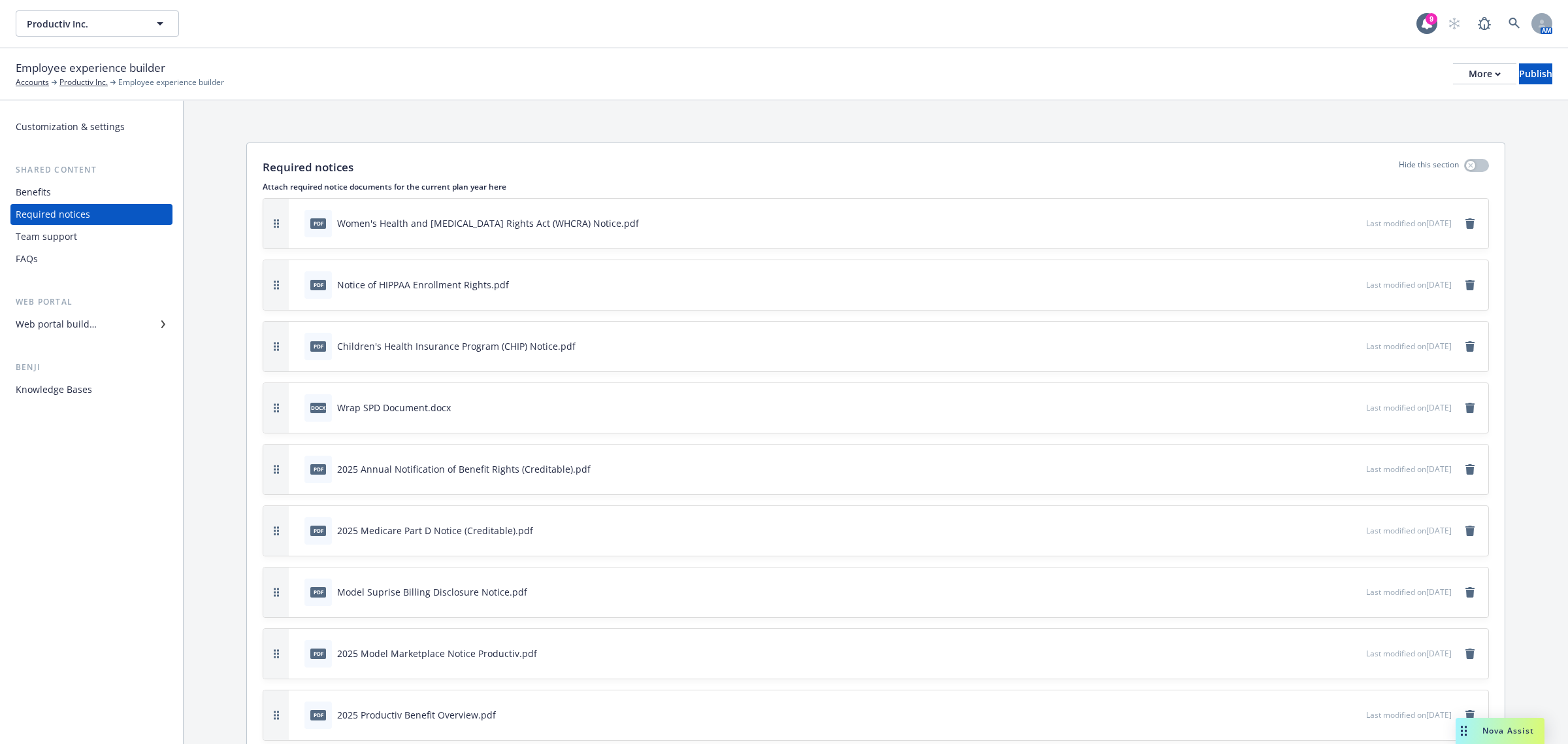
scroll to position [100, 0]
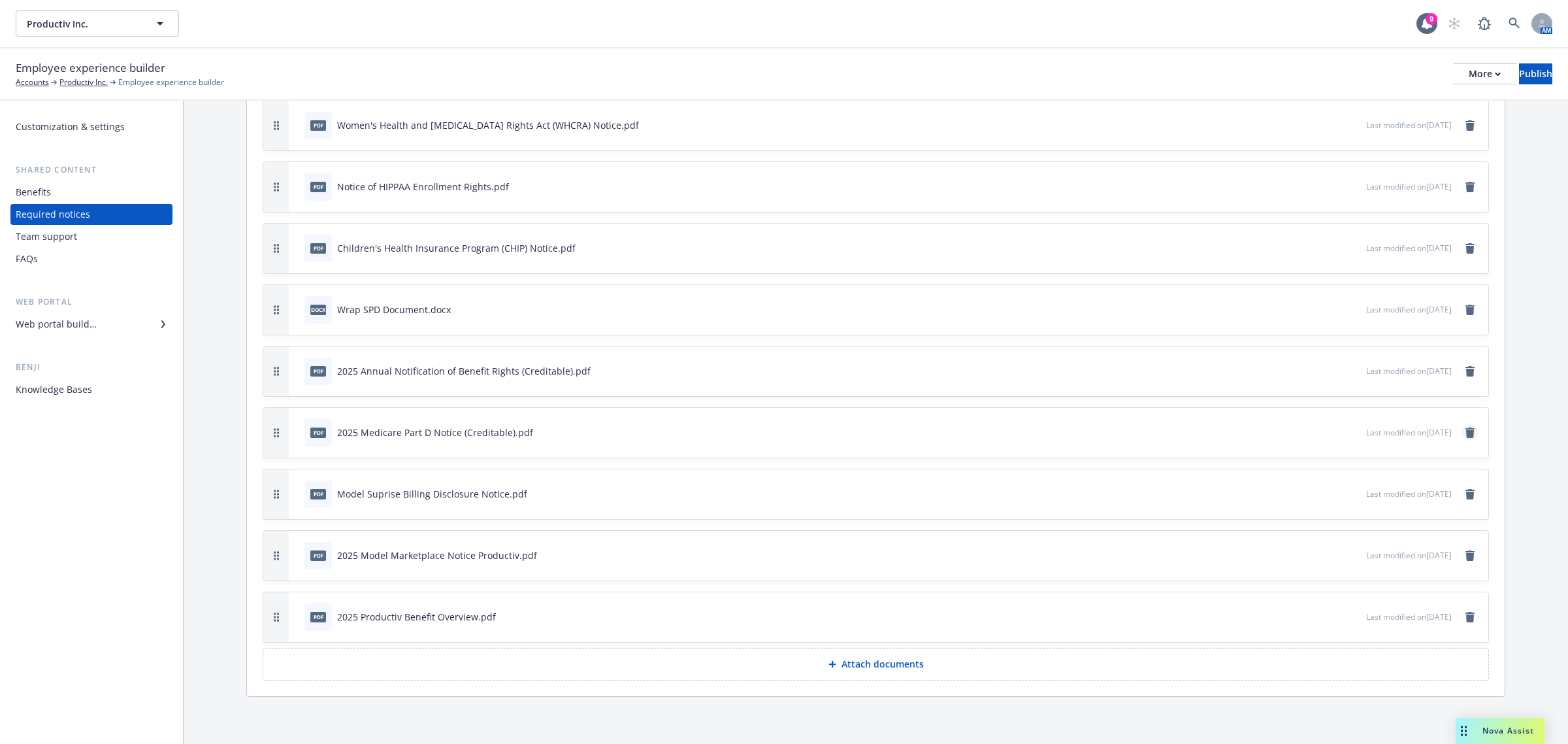
click at [1462, 425] on link "remove" at bounding box center [1470, 433] width 16 height 16
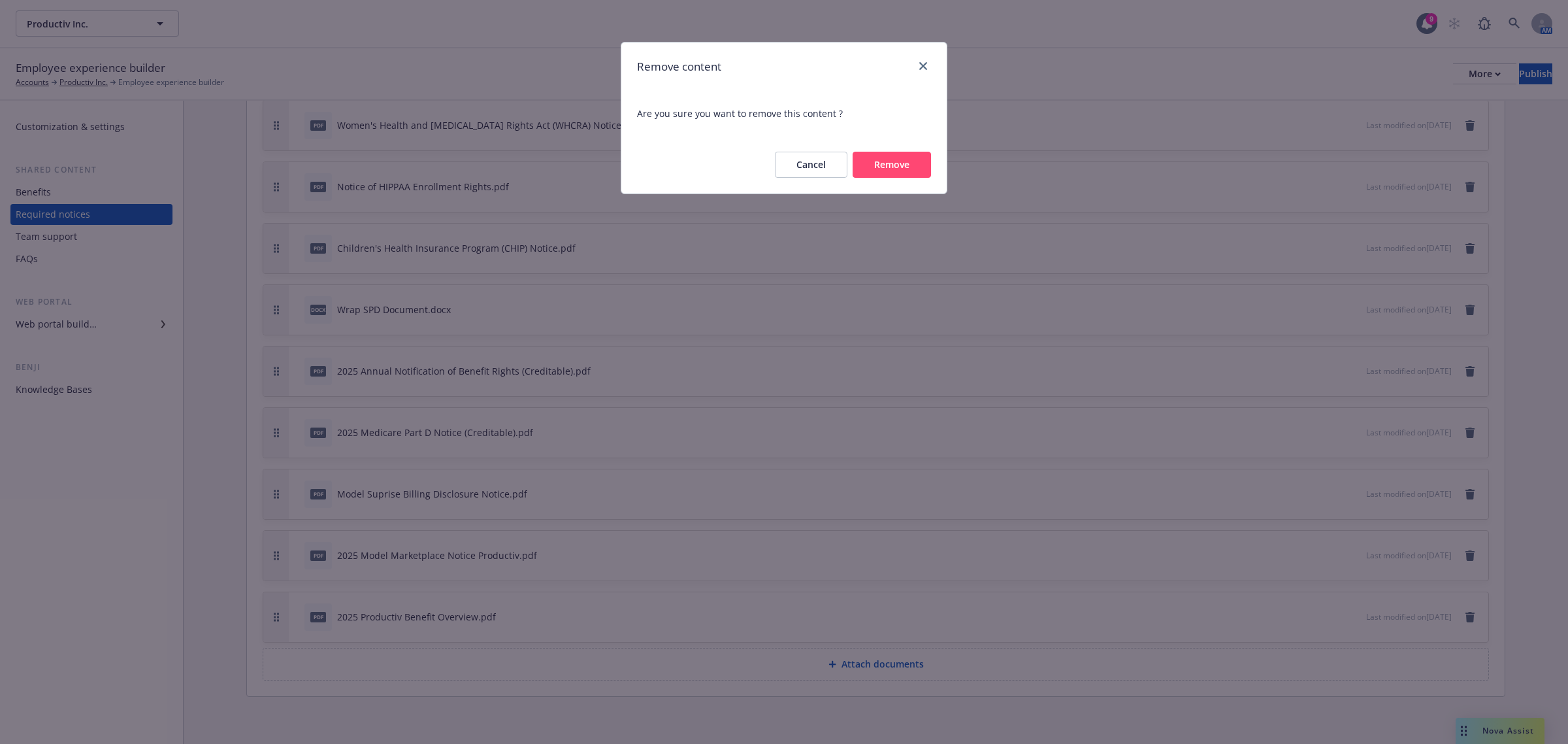
click at [857, 160] on button "Remove" at bounding box center [891, 164] width 79 height 26
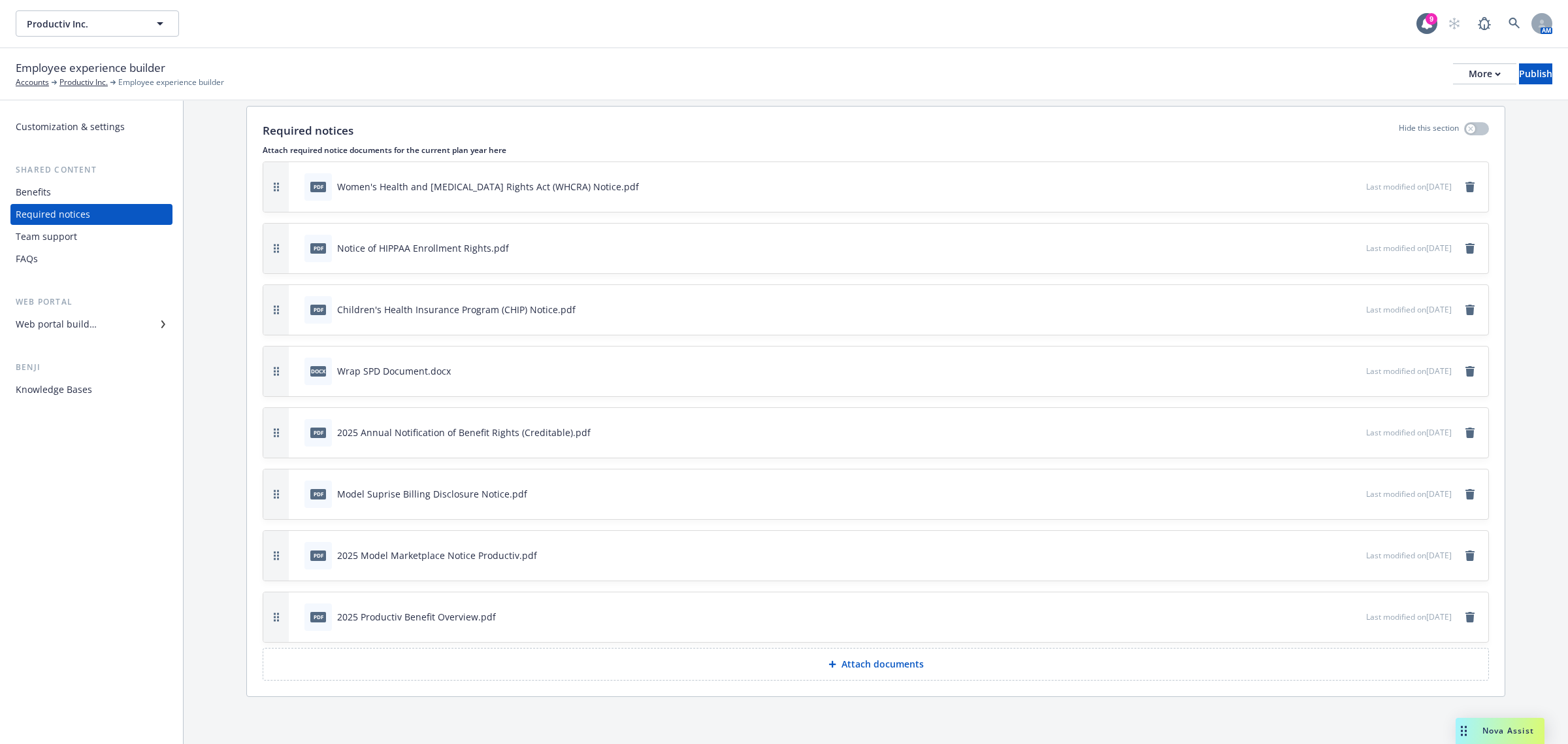
click at [876, 660] on p "Attach documents" at bounding box center [883, 663] width 83 height 13
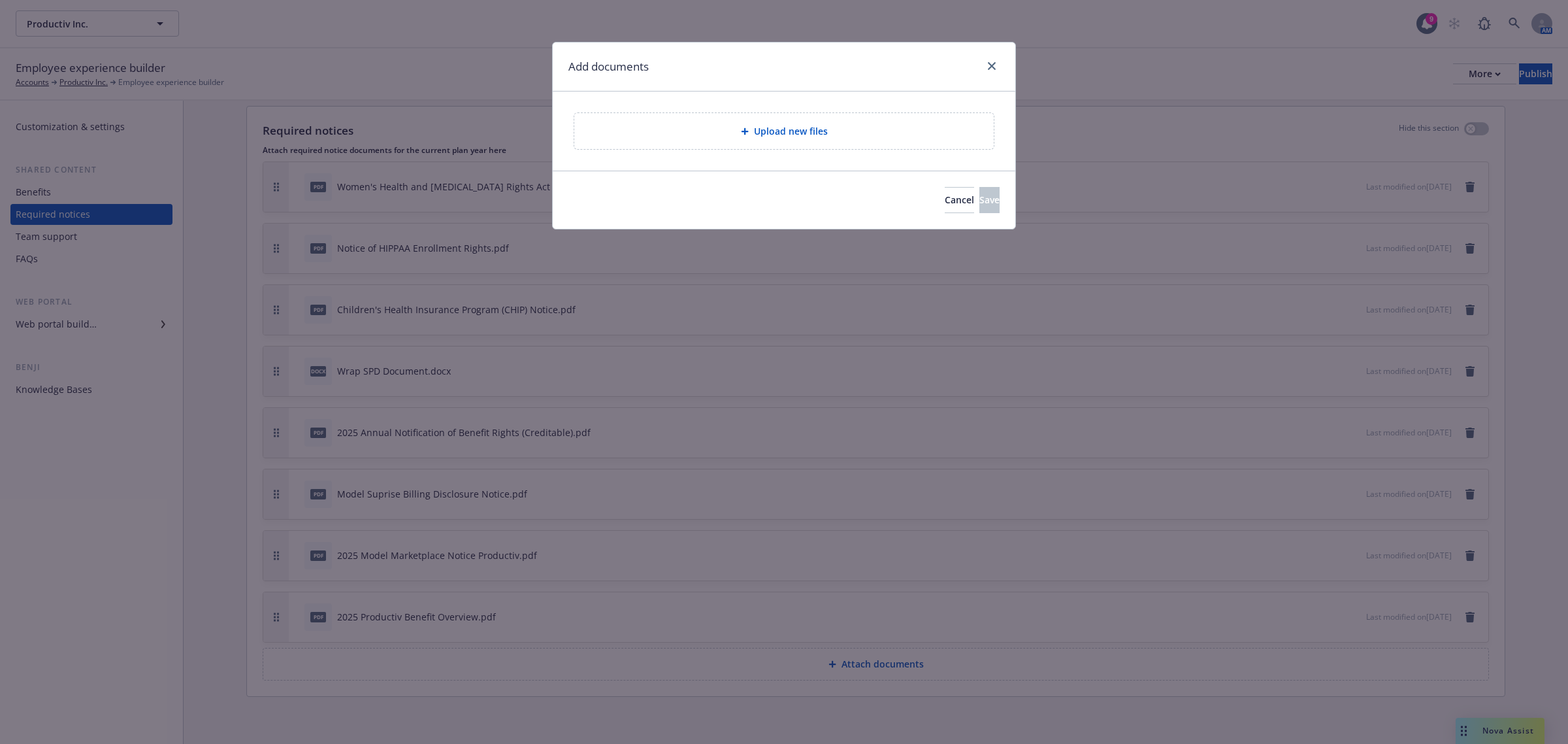
click at [843, 118] on div "Upload new files" at bounding box center [784, 130] width 420 height 36
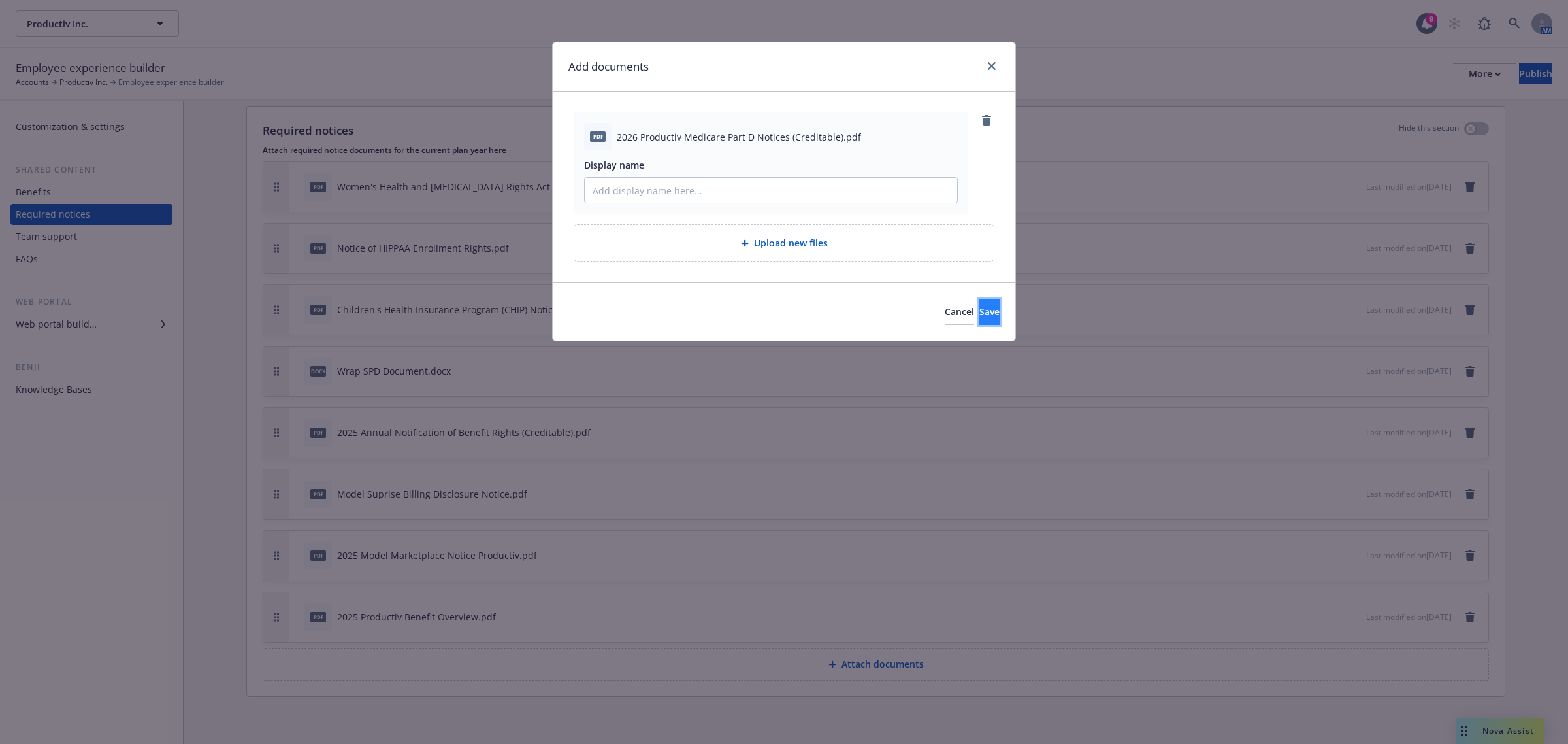
click at [980, 301] on button "Save" at bounding box center [990, 311] width 20 height 26
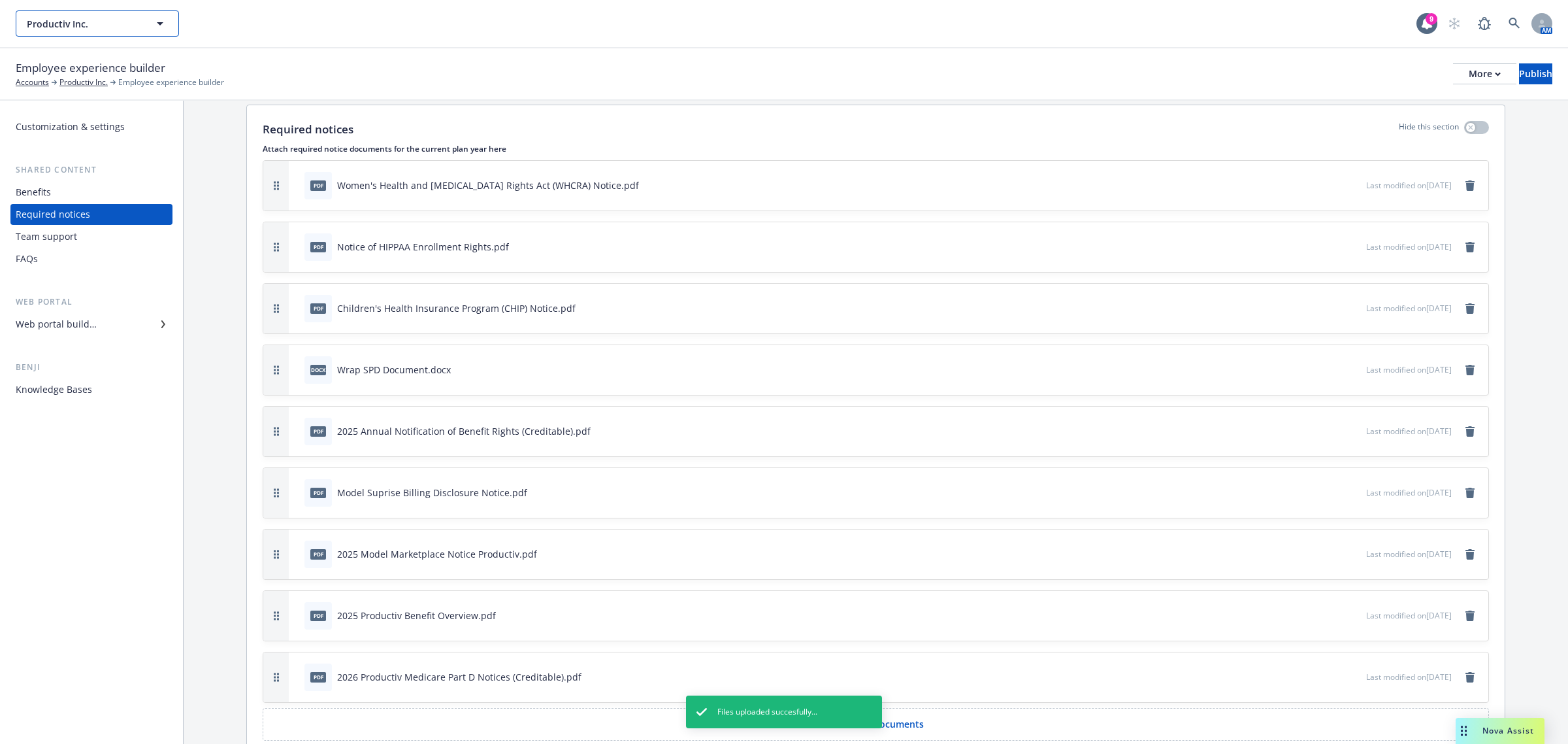
click at [74, 17] on span "Productiv Inc." at bounding box center [84, 23] width 113 height 14
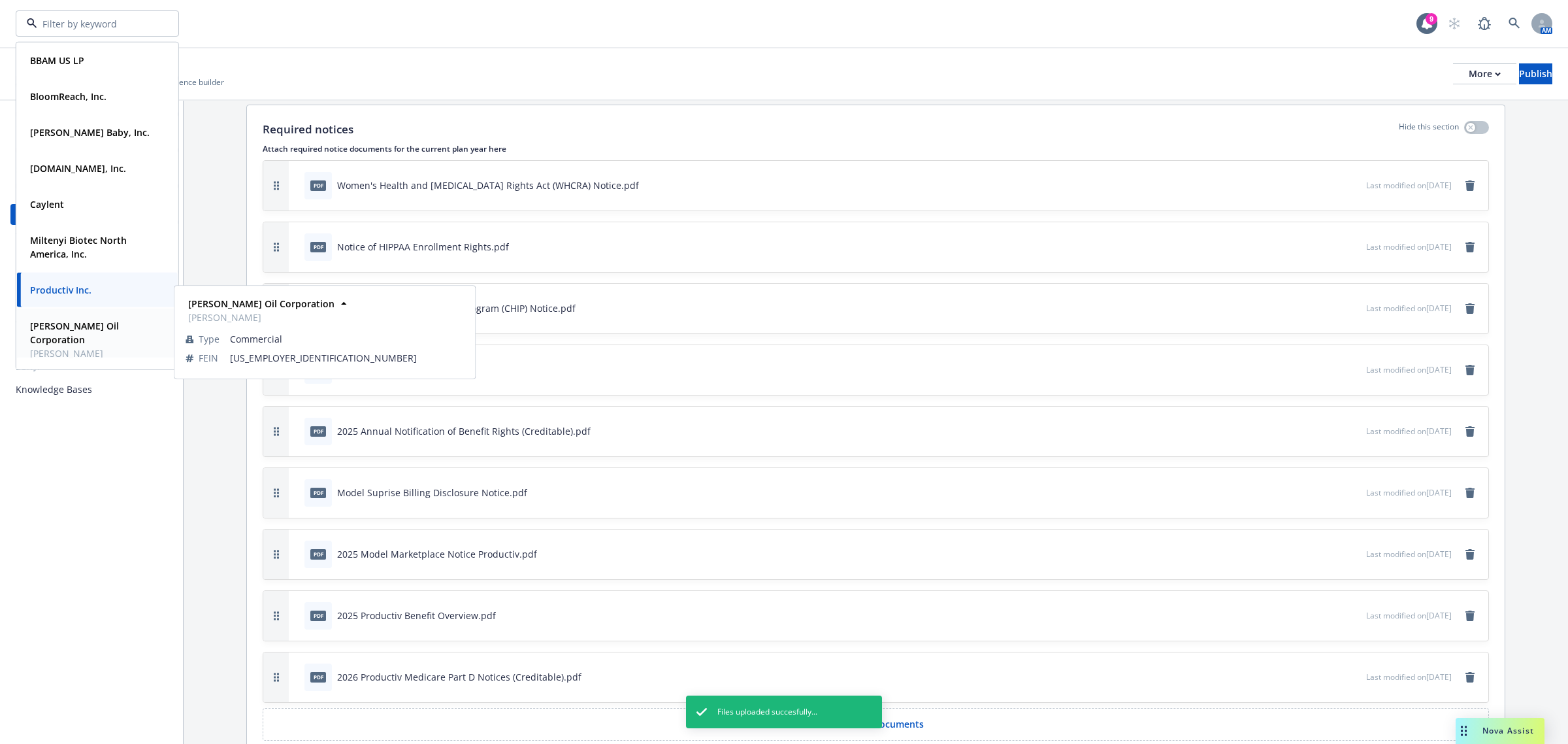
click at [119, 328] on strong "[PERSON_NAME] Oil Corporation" at bounding box center [74, 333] width 88 height 26
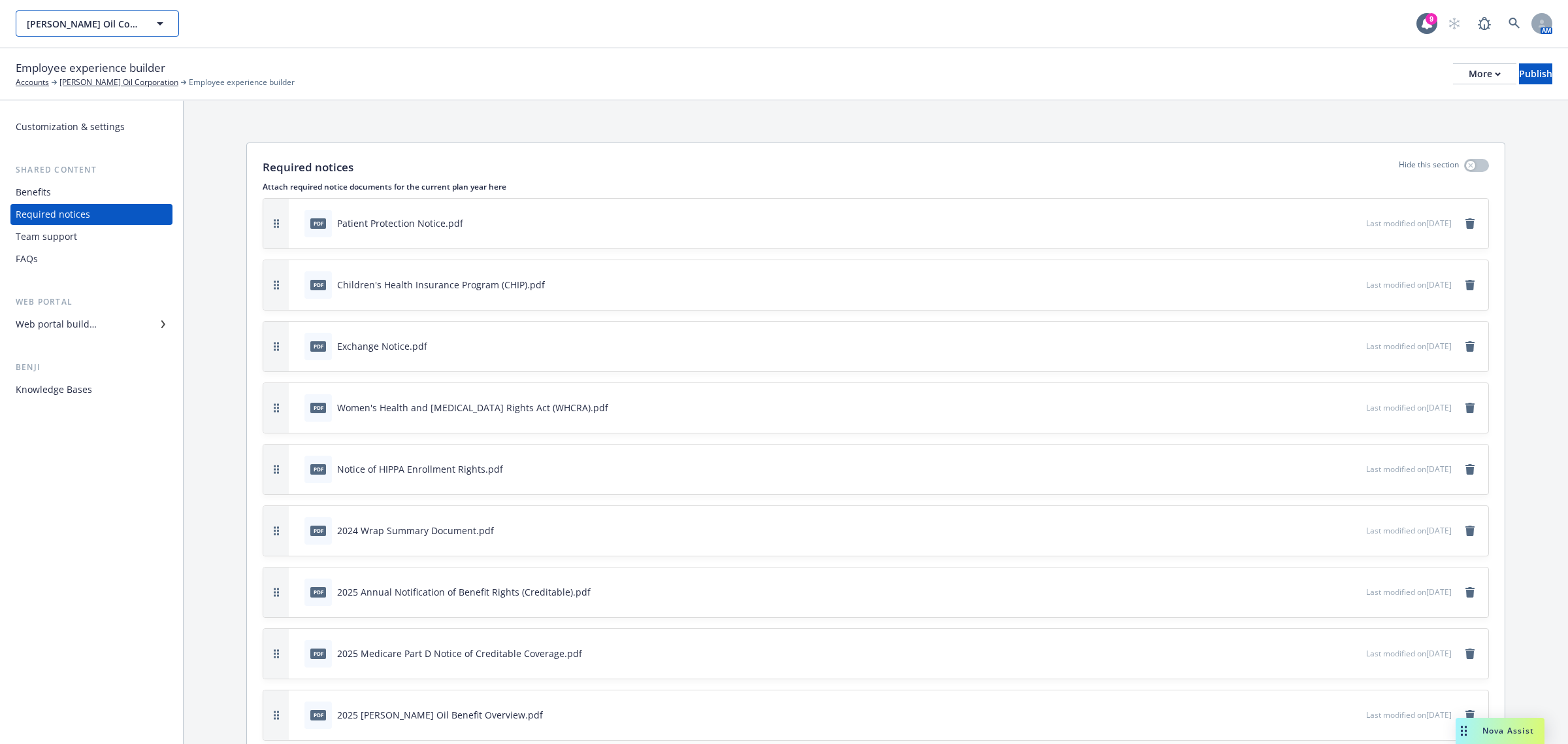
click at [160, 29] on icon "button" at bounding box center [160, 23] width 16 height 16
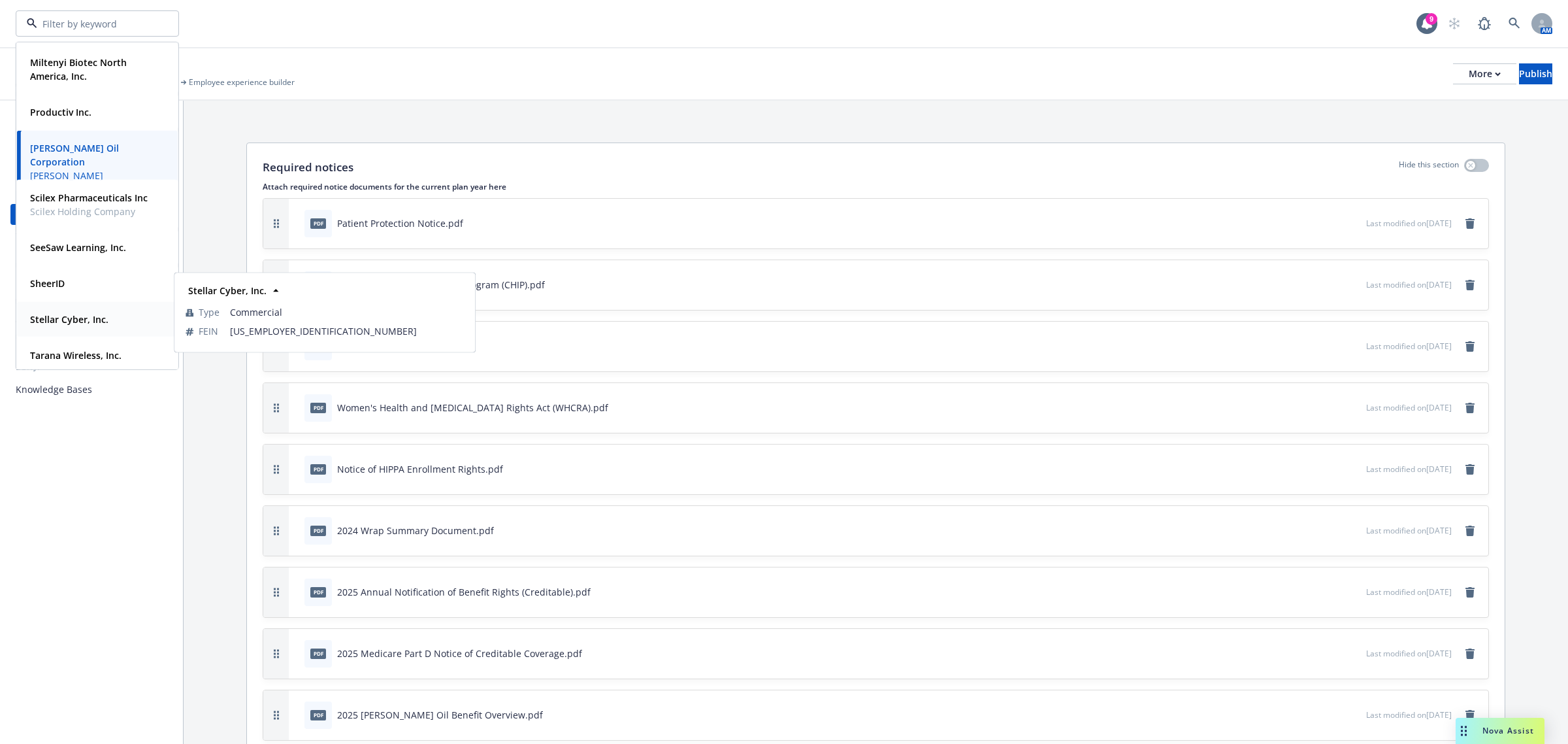
scroll to position [182, 0]
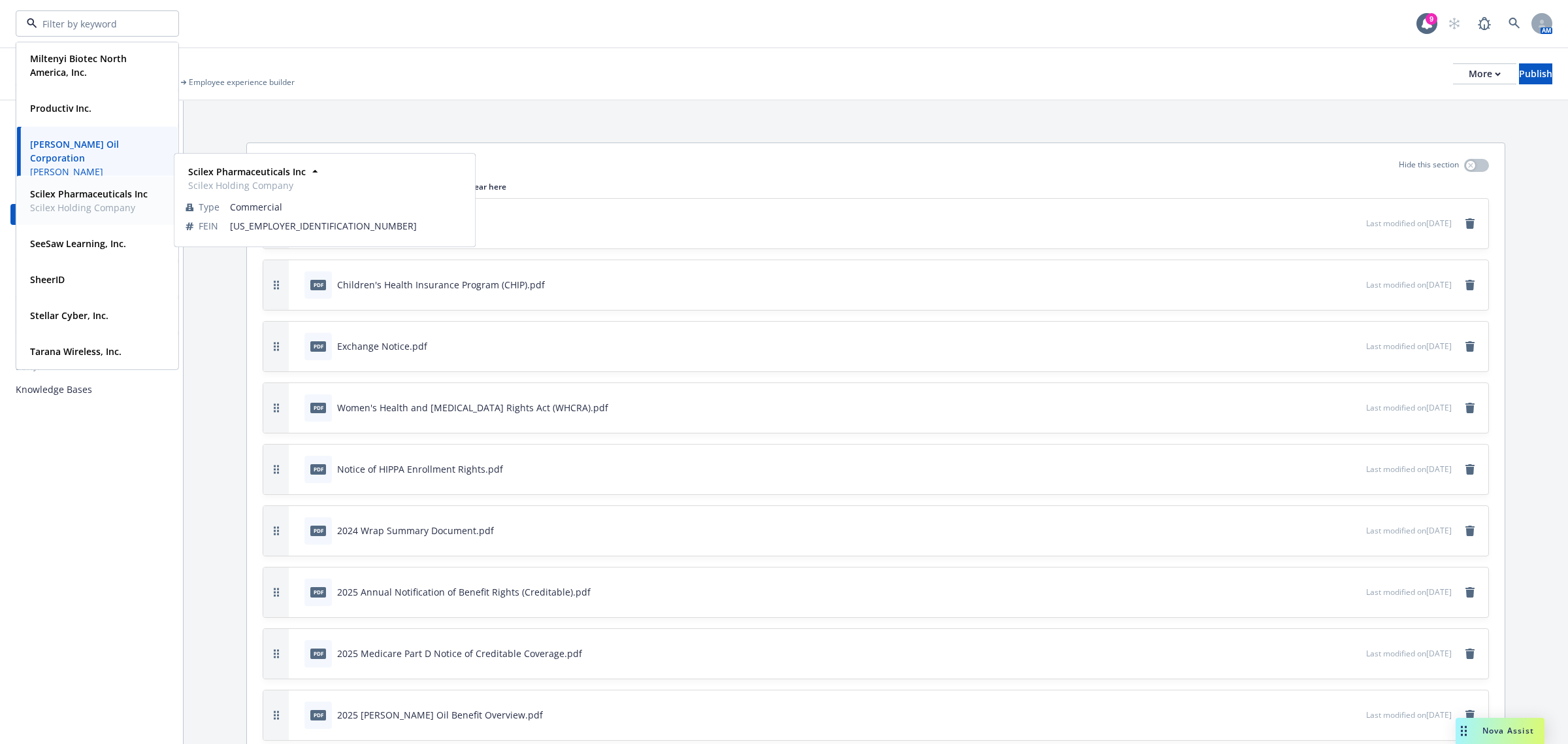
click at [63, 207] on span "Scilex Holding Company" at bounding box center [88, 207] width 118 height 14
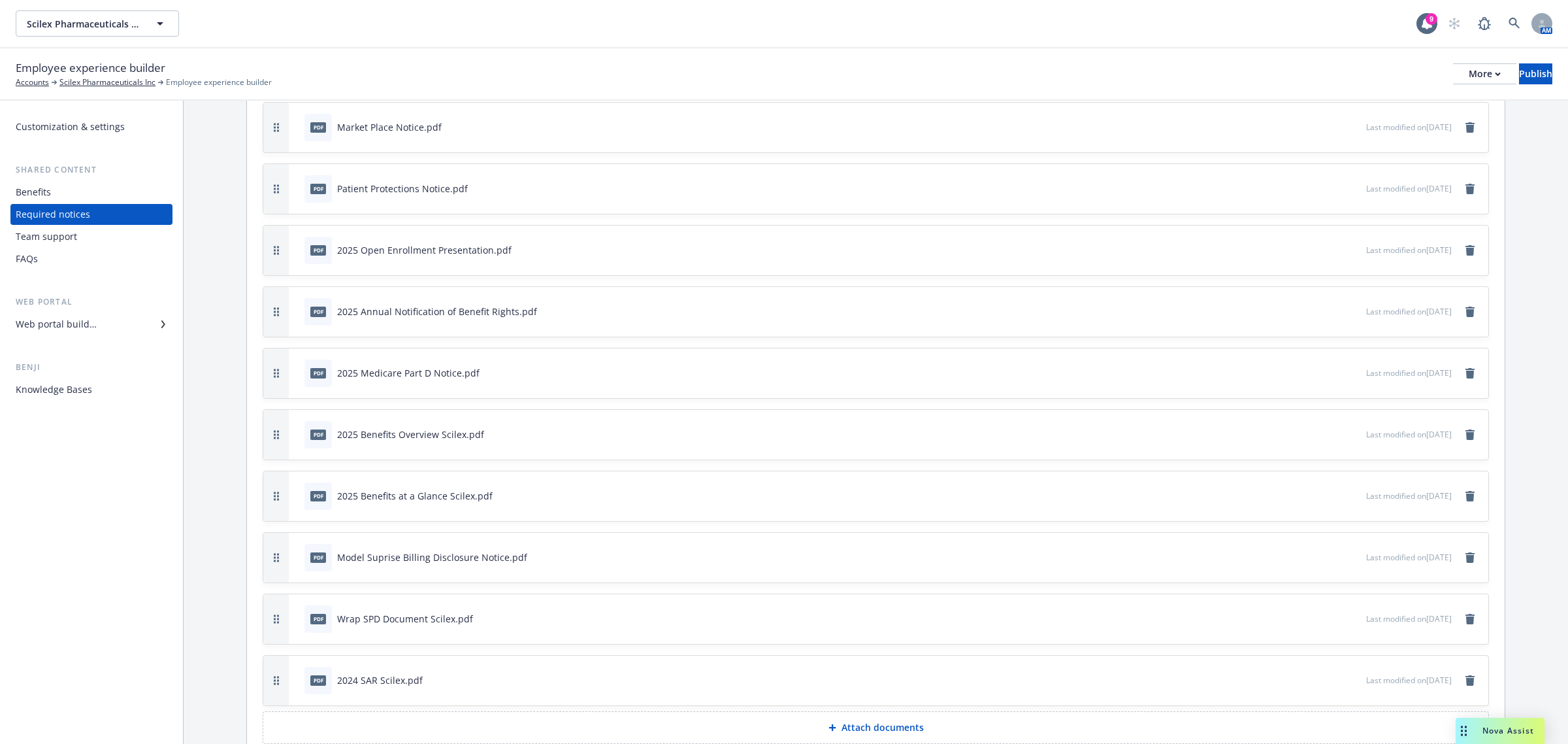
scroll to position [436, 0]
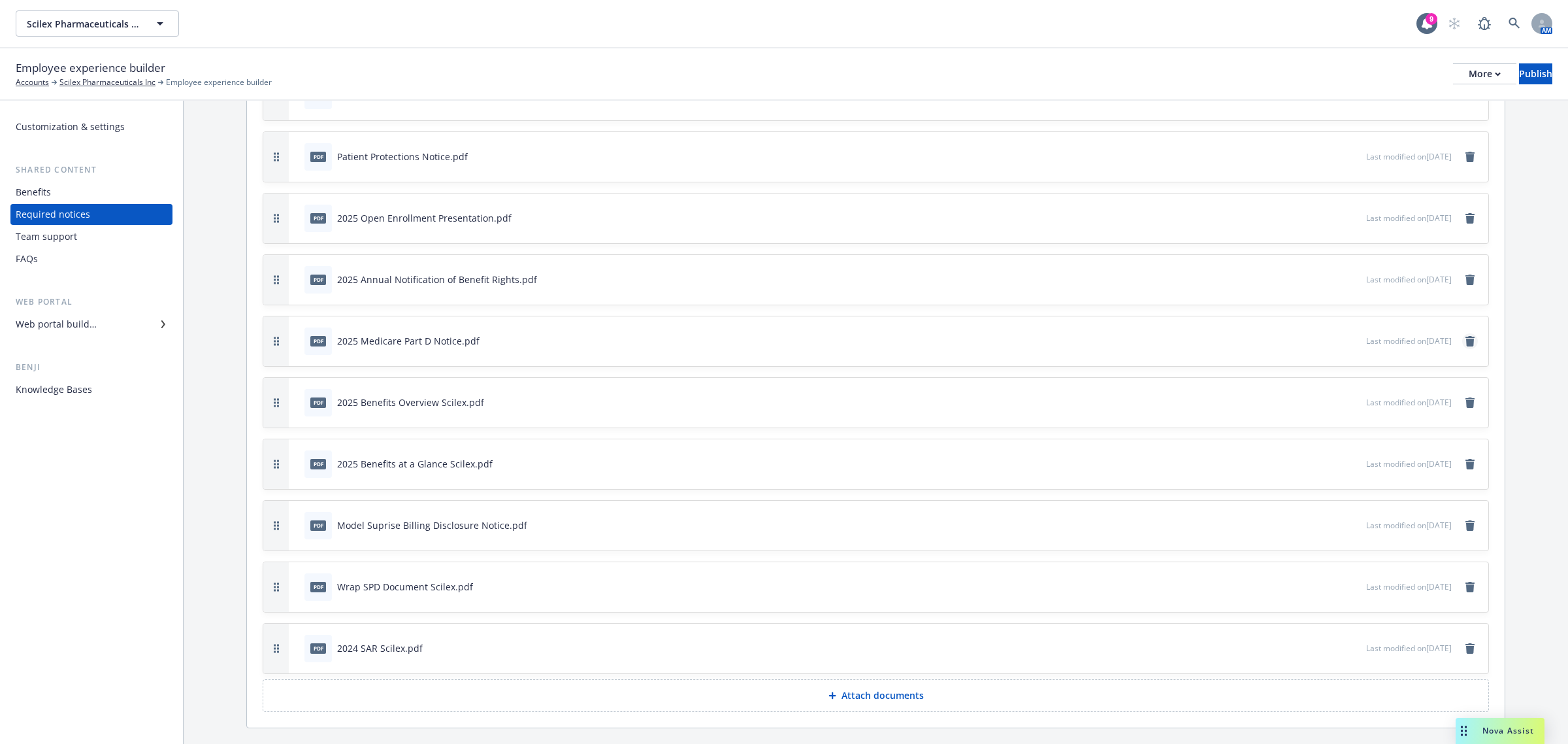
click at [1462, 345] on link "remove" at bounding box center [1470, 341] width 16 height 16
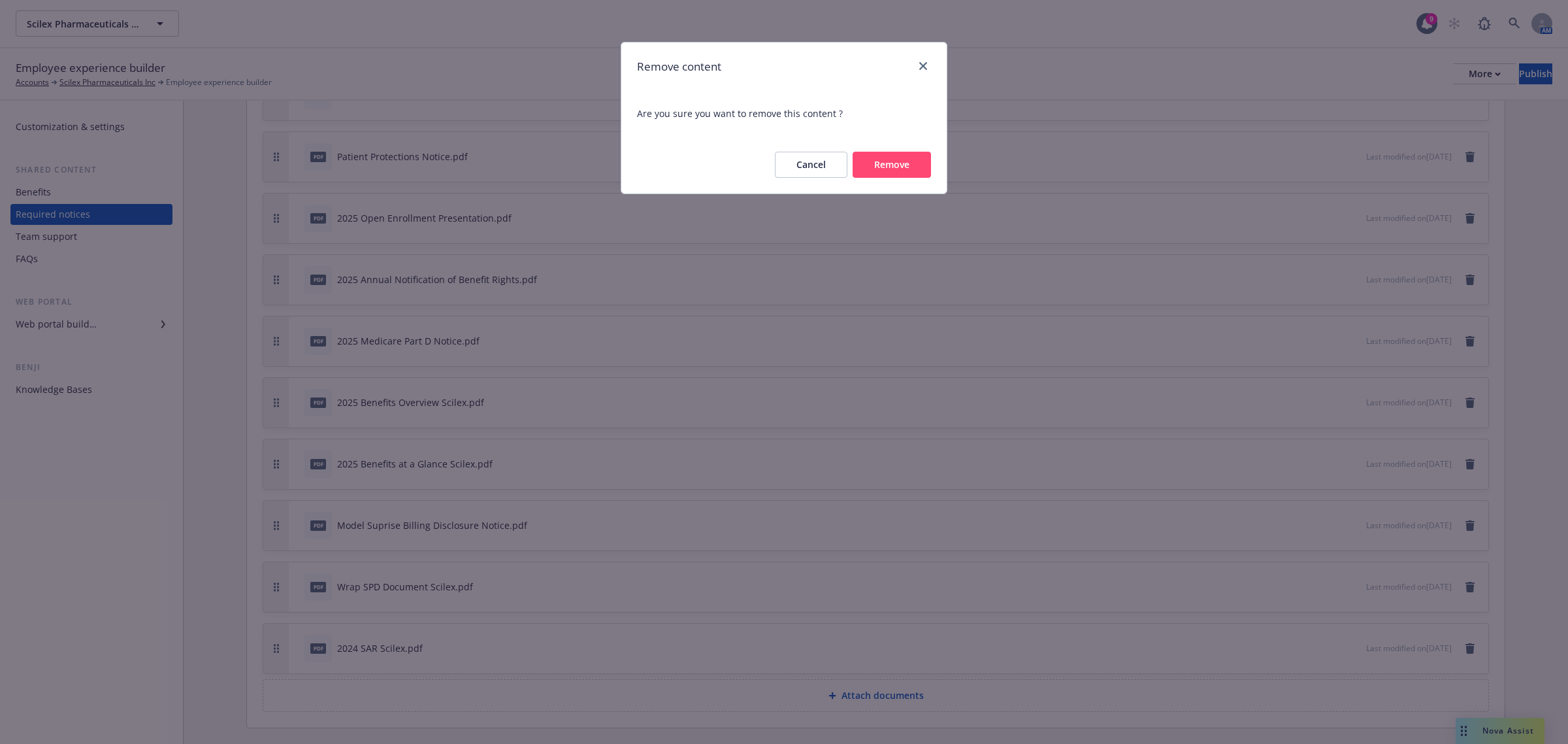
click at [894, 164] on button "Remove" at bounding box center [891, 164] width 79 height 26
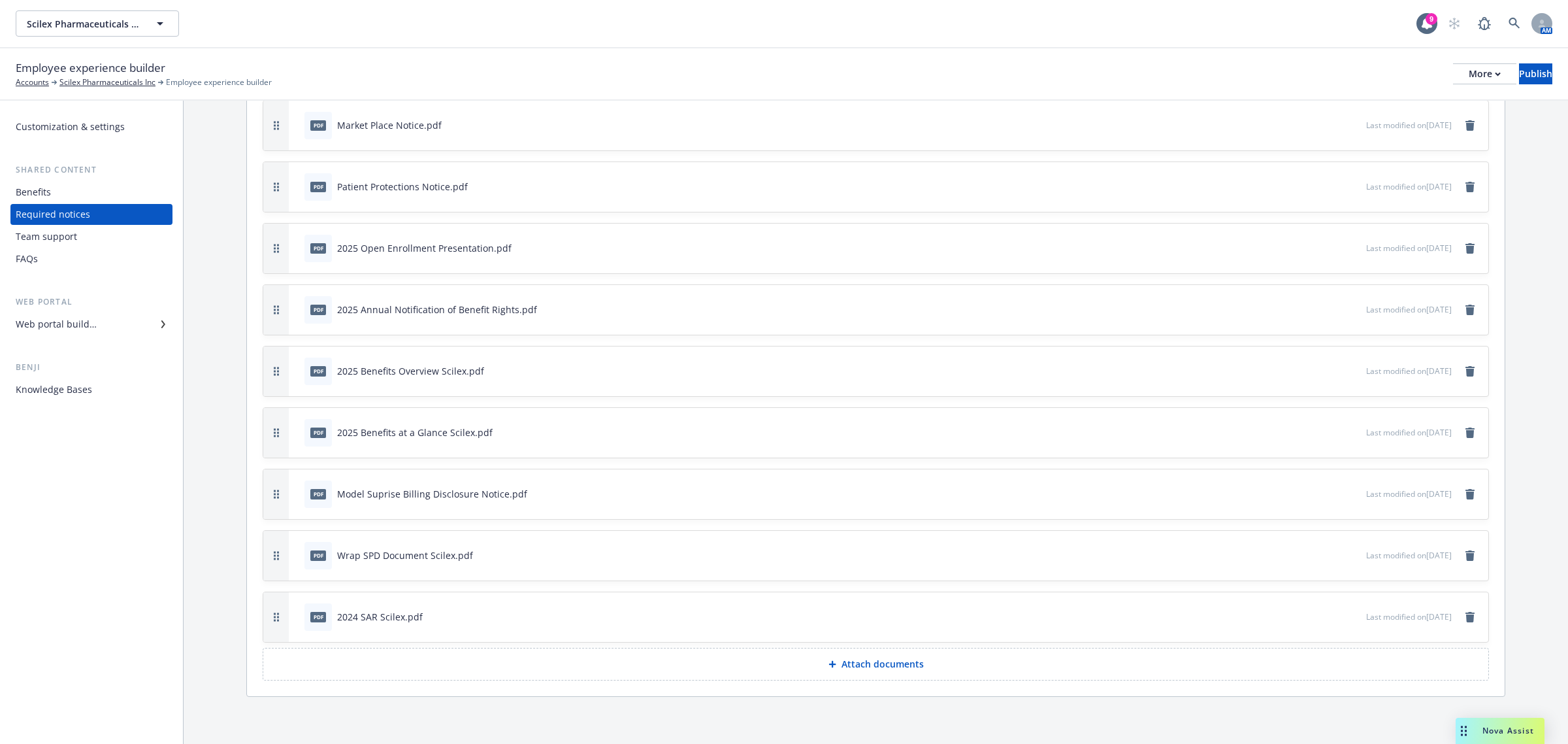
click at [867, 665] on p "Attach documents" at bounding box center [883, 663] width 83 height 13
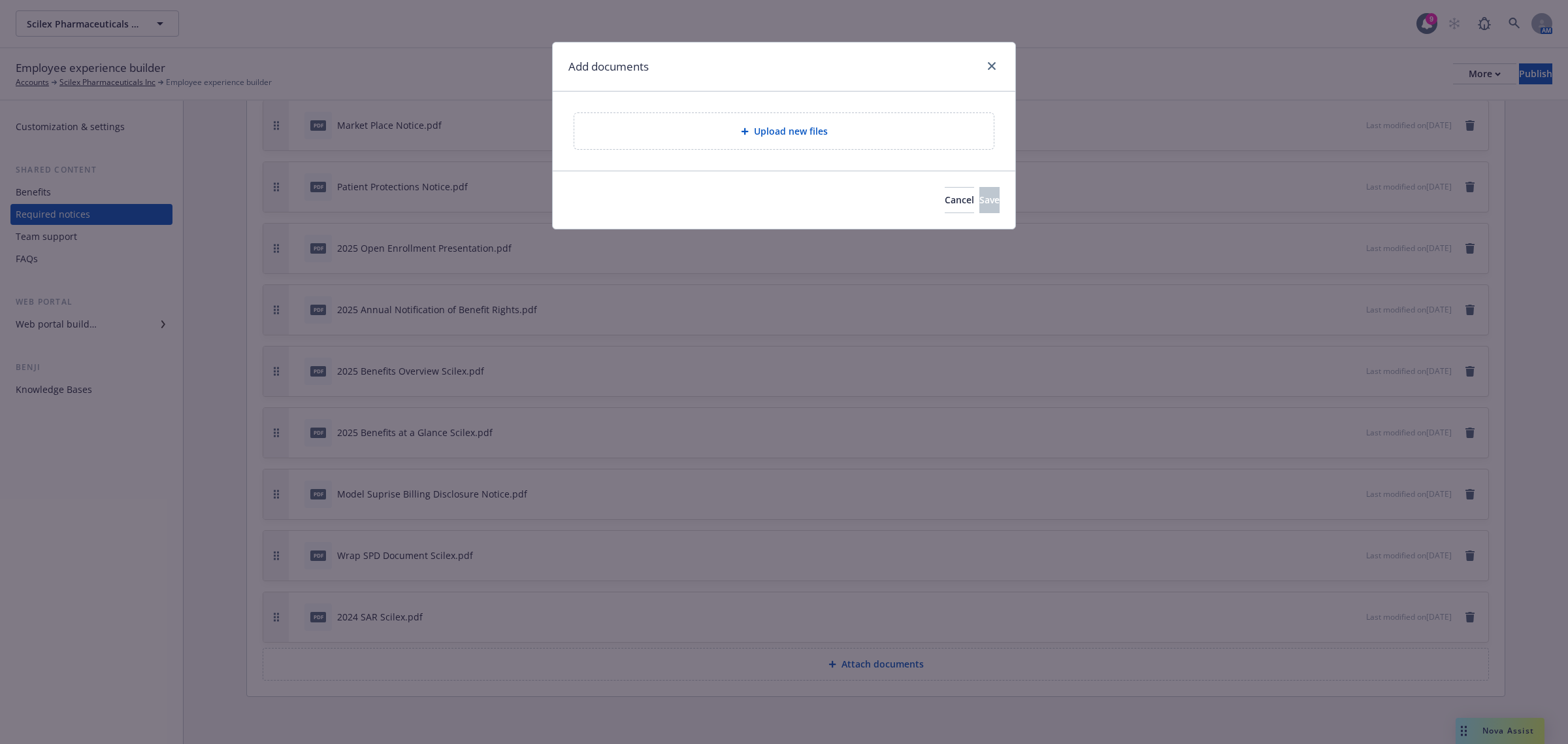
click at [740, 129] on div "Upload new files" at bounding box center [784, 130] width 399 height 15
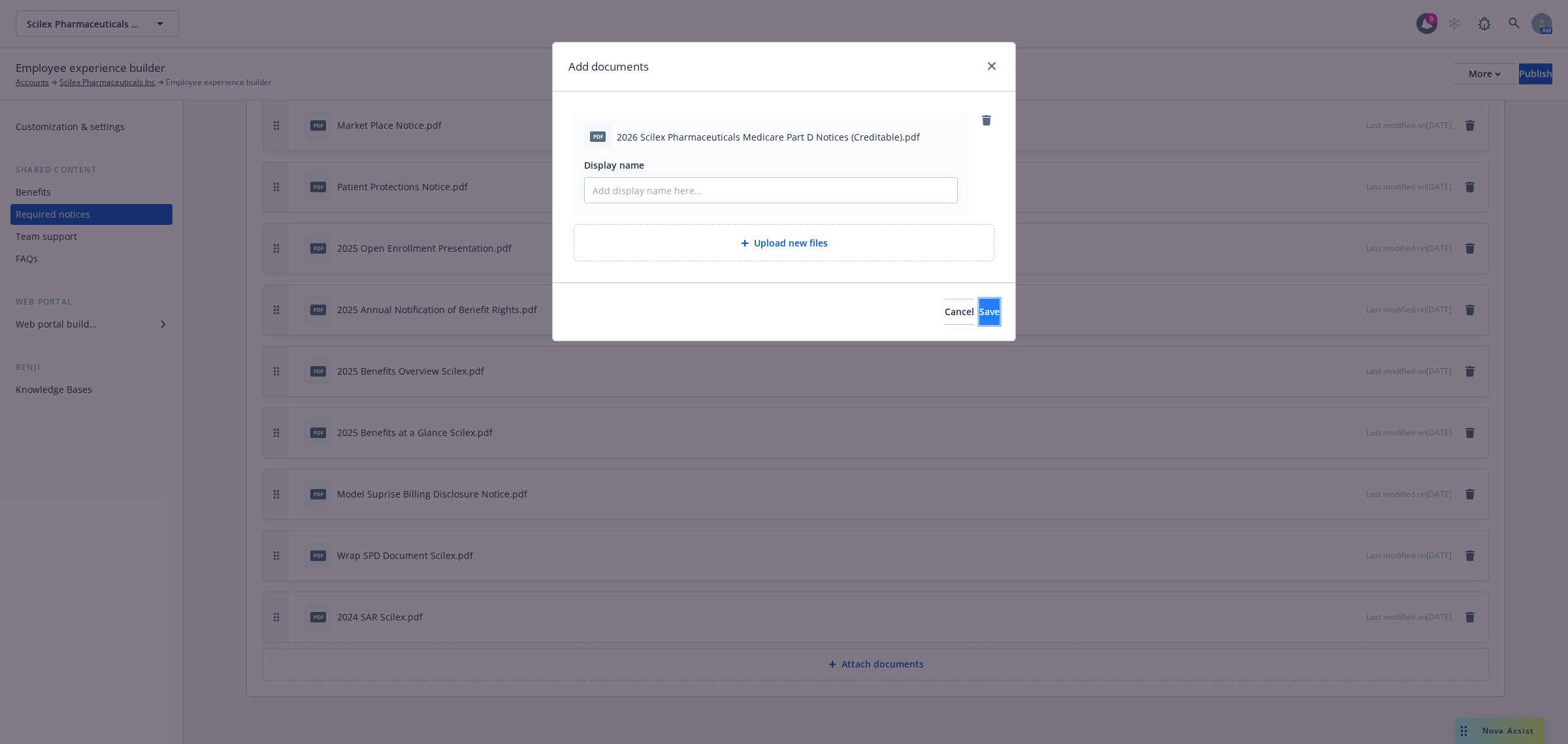
click at [980, 315] on span "Save" at bounding box center [990, 311] width 20 height 13
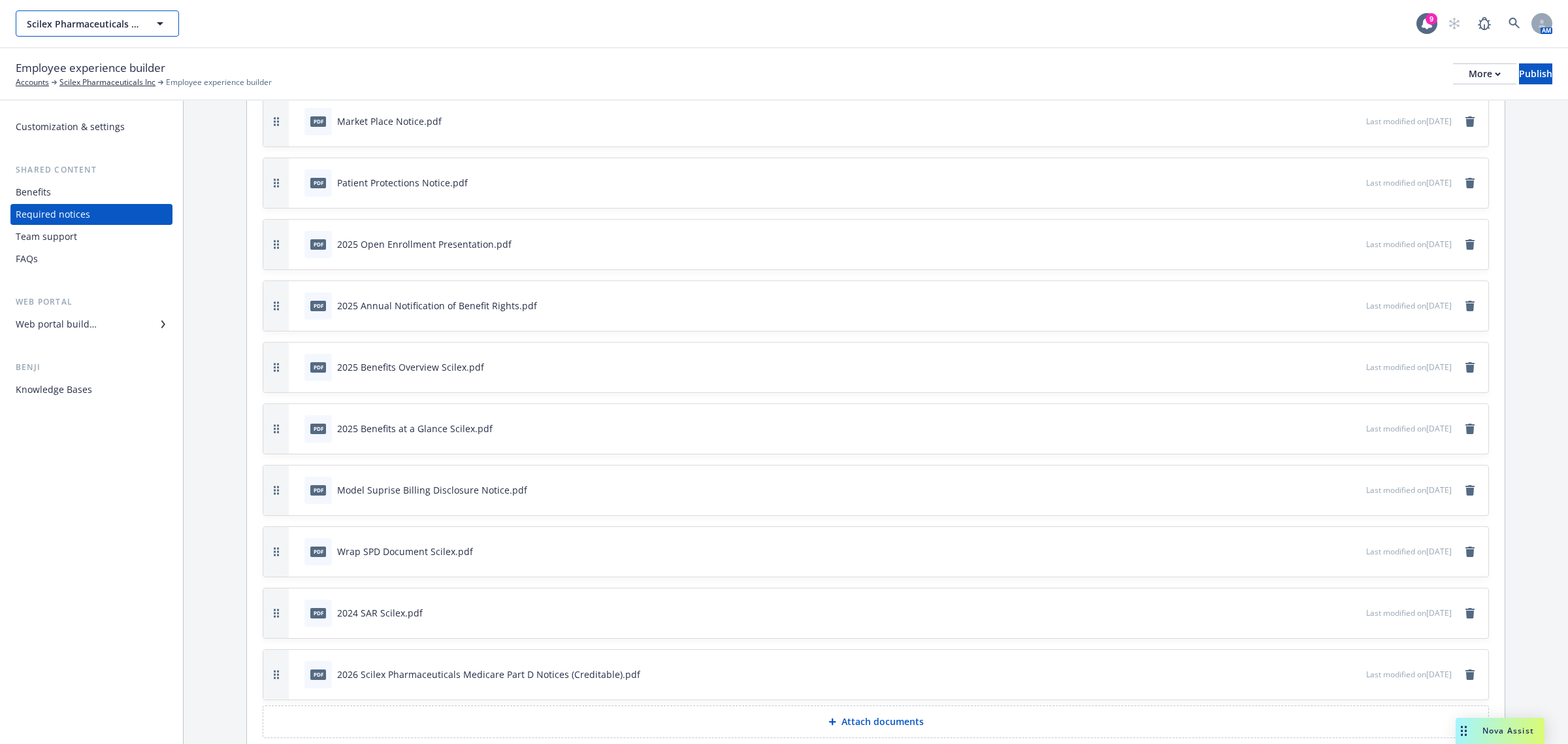
click at [158, 20] on icon "button" at bounding box center [160, 23] width 16 height 16
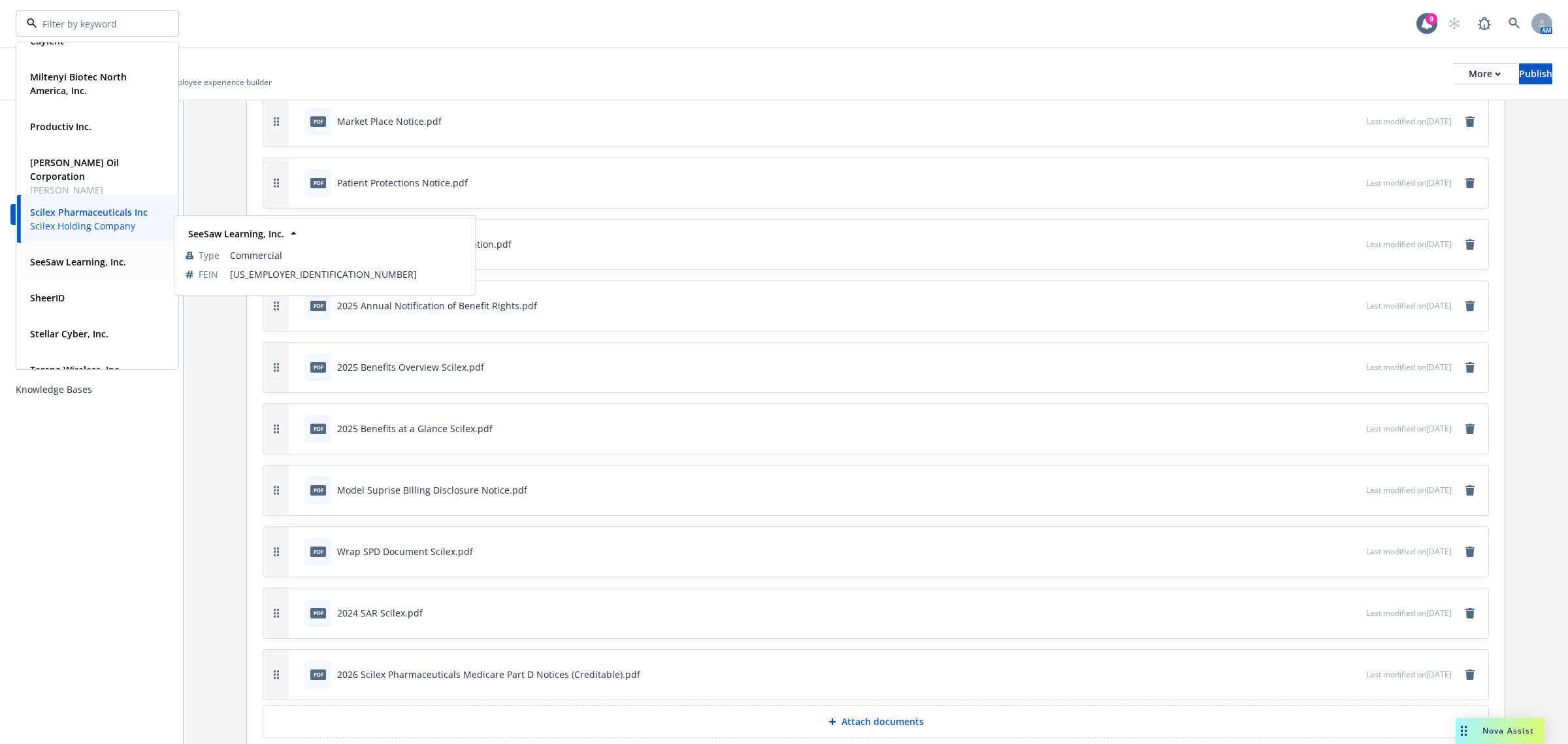
scroll to position [181, 0]
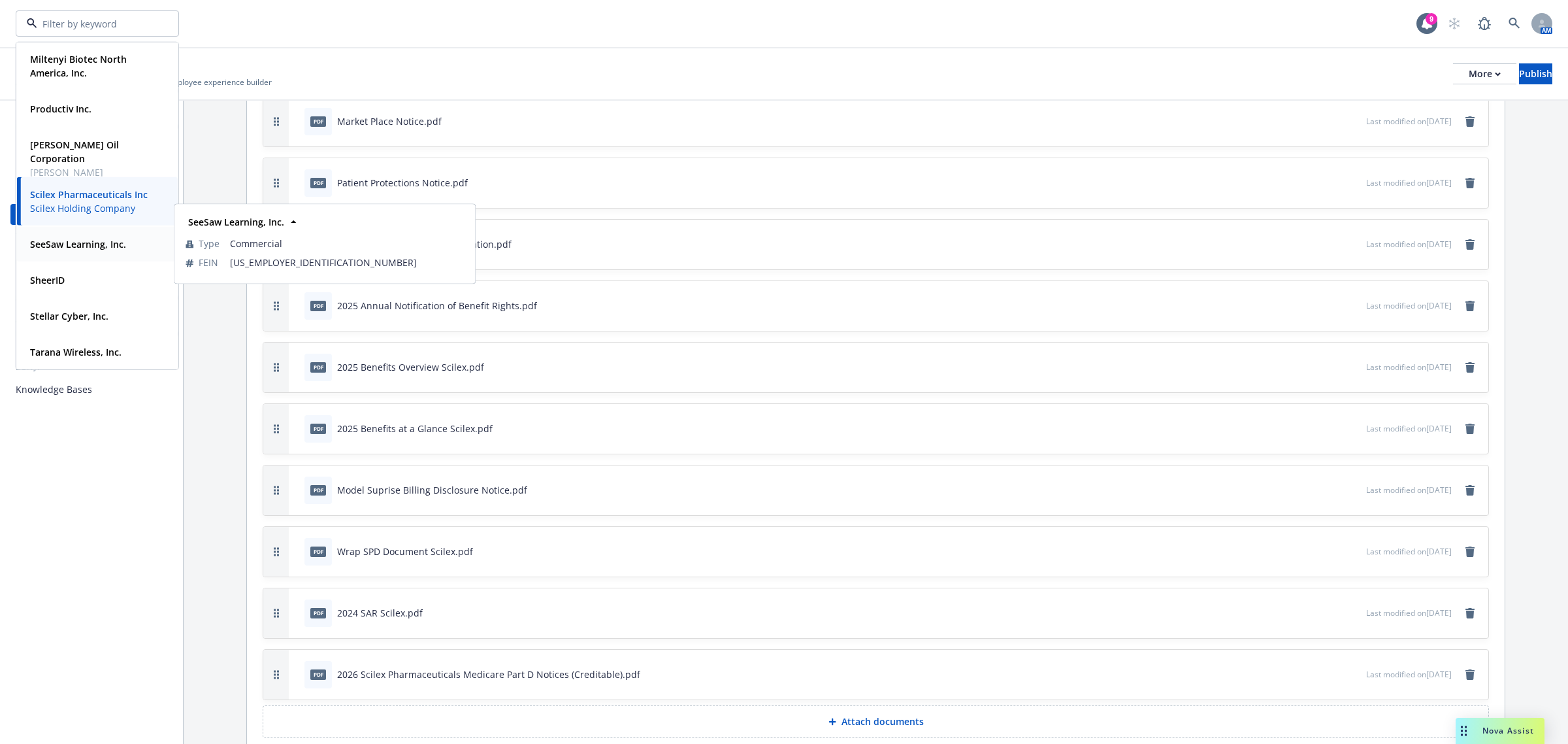
click at [87, 243] on strong "SeeSaw Learning, Inc." at bounding box center [78, 244] width 96 height 13
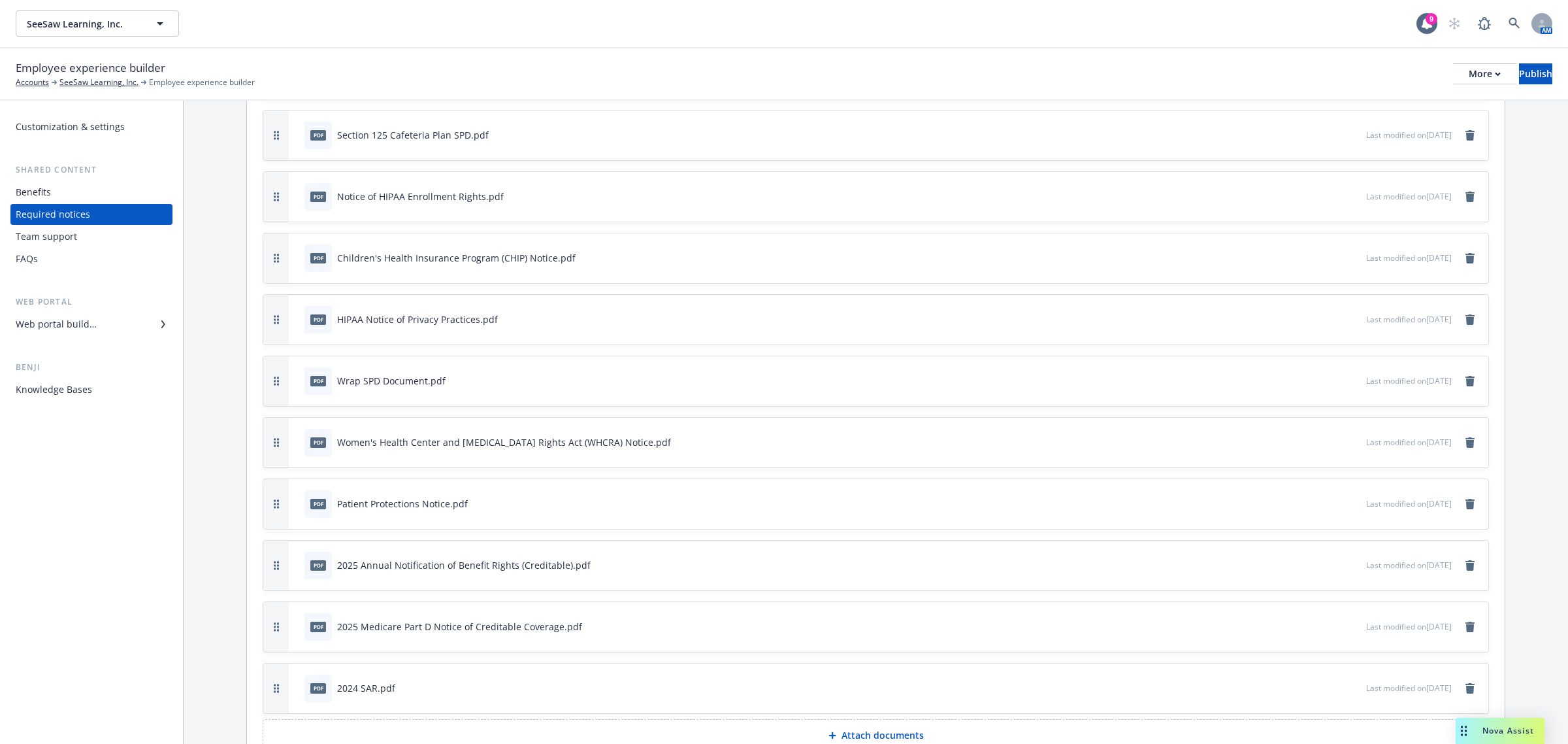
scroll to position [285, 0]
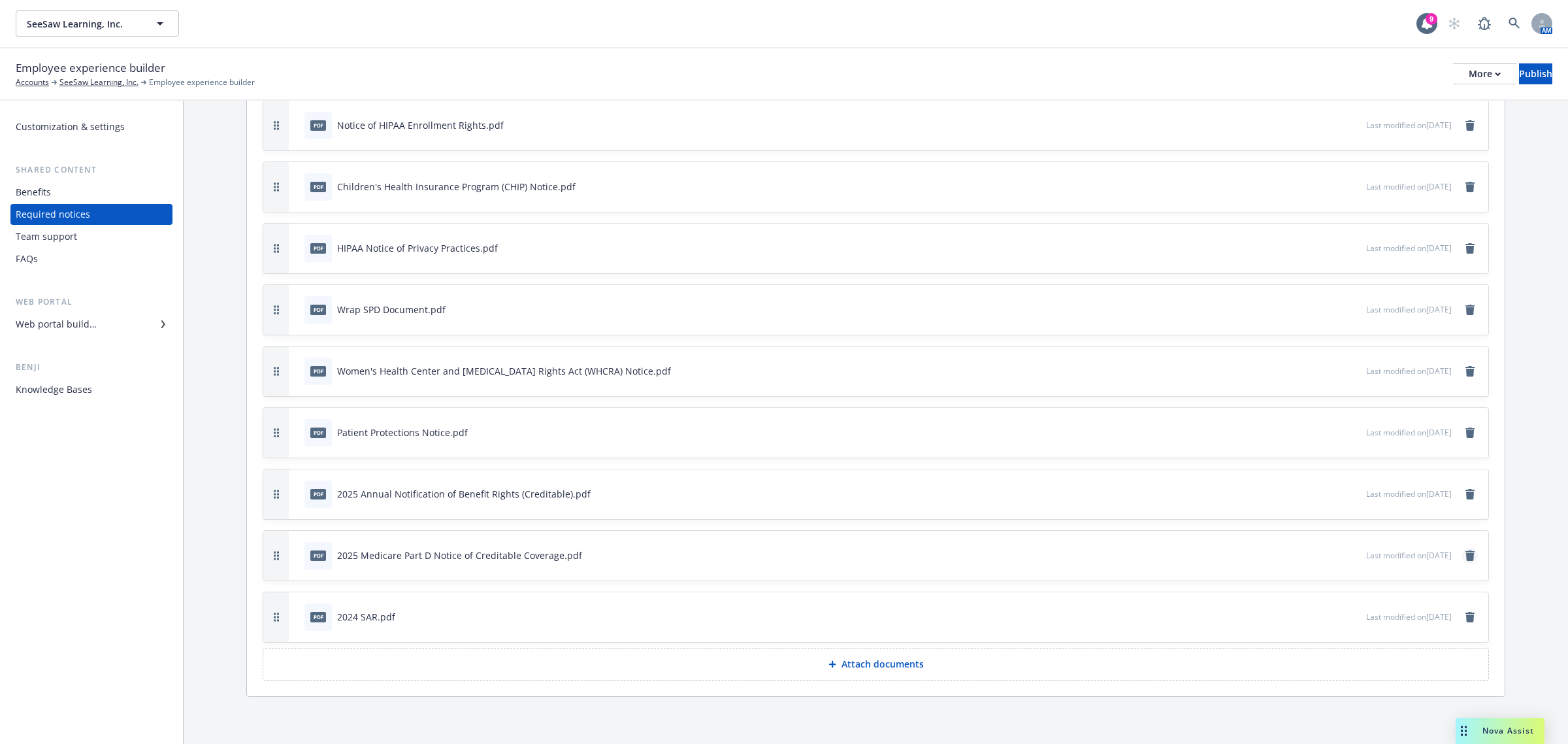
click at [1465, 554] on icon "remove" at bounding box center [1470, 555] width 11 height 11
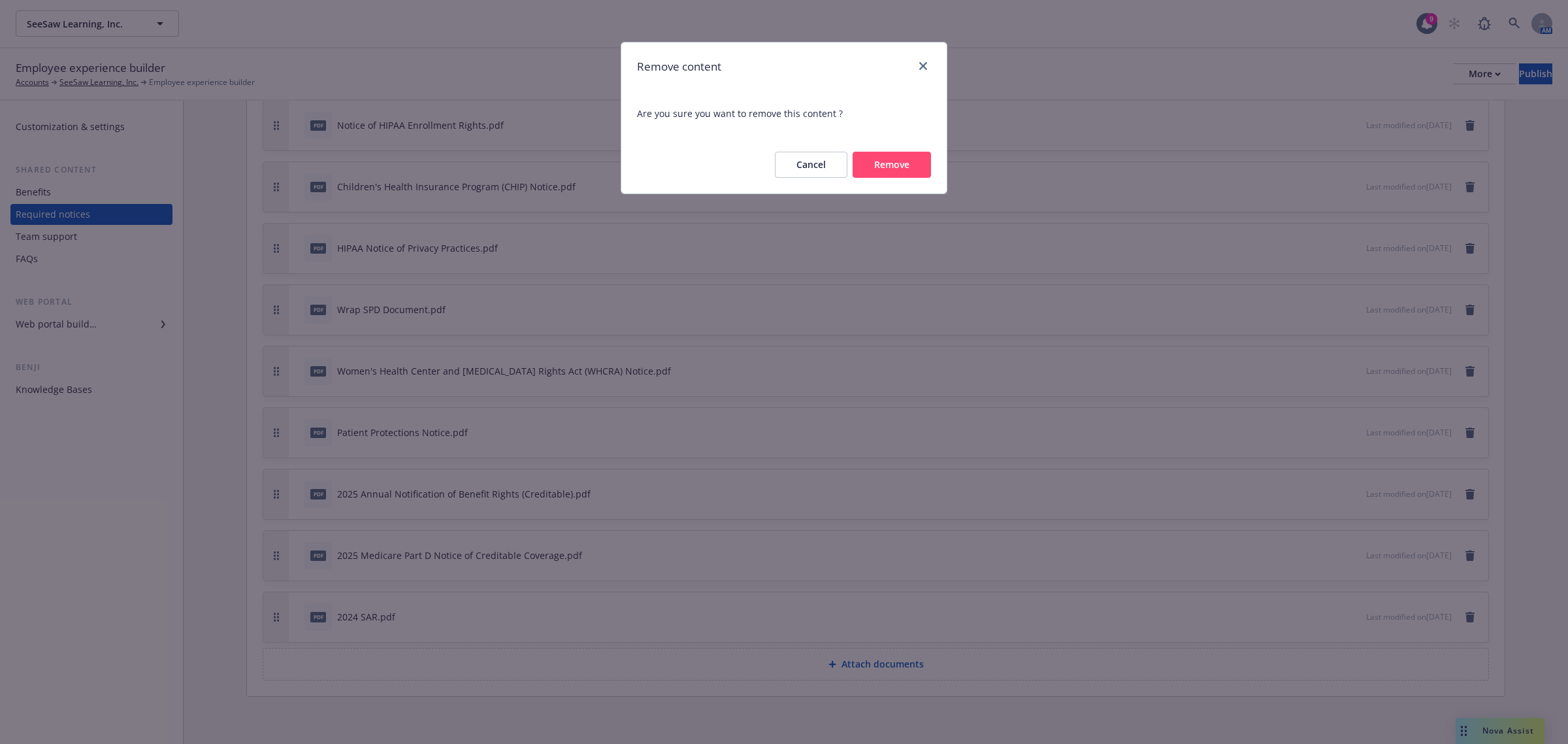
click at [872, 168] on button "Remove" at bounding box center [891, 164] width 79 height 26
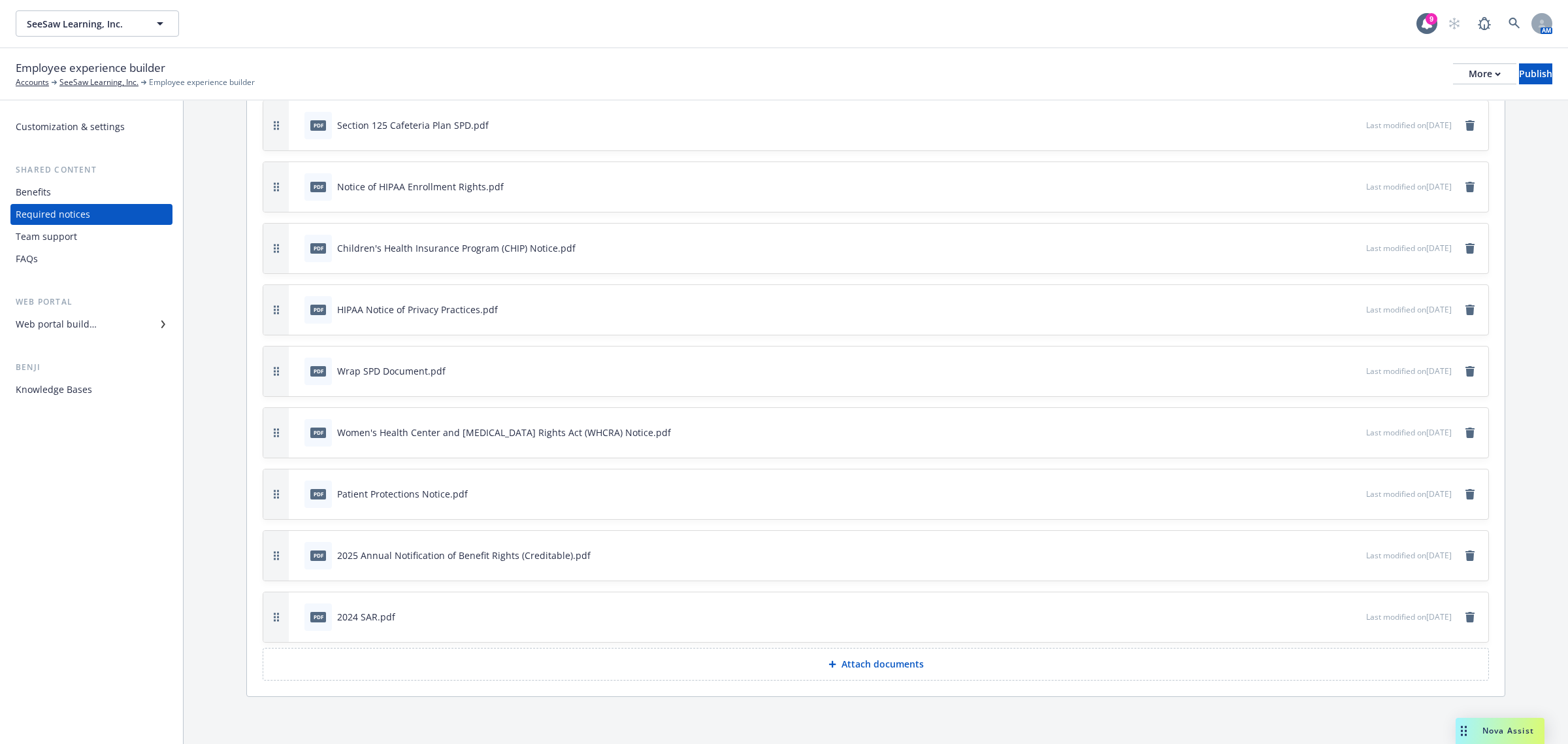
click at [863, 665] on p "Attach documents" at bounding box center [883, 663] width 83 height 13
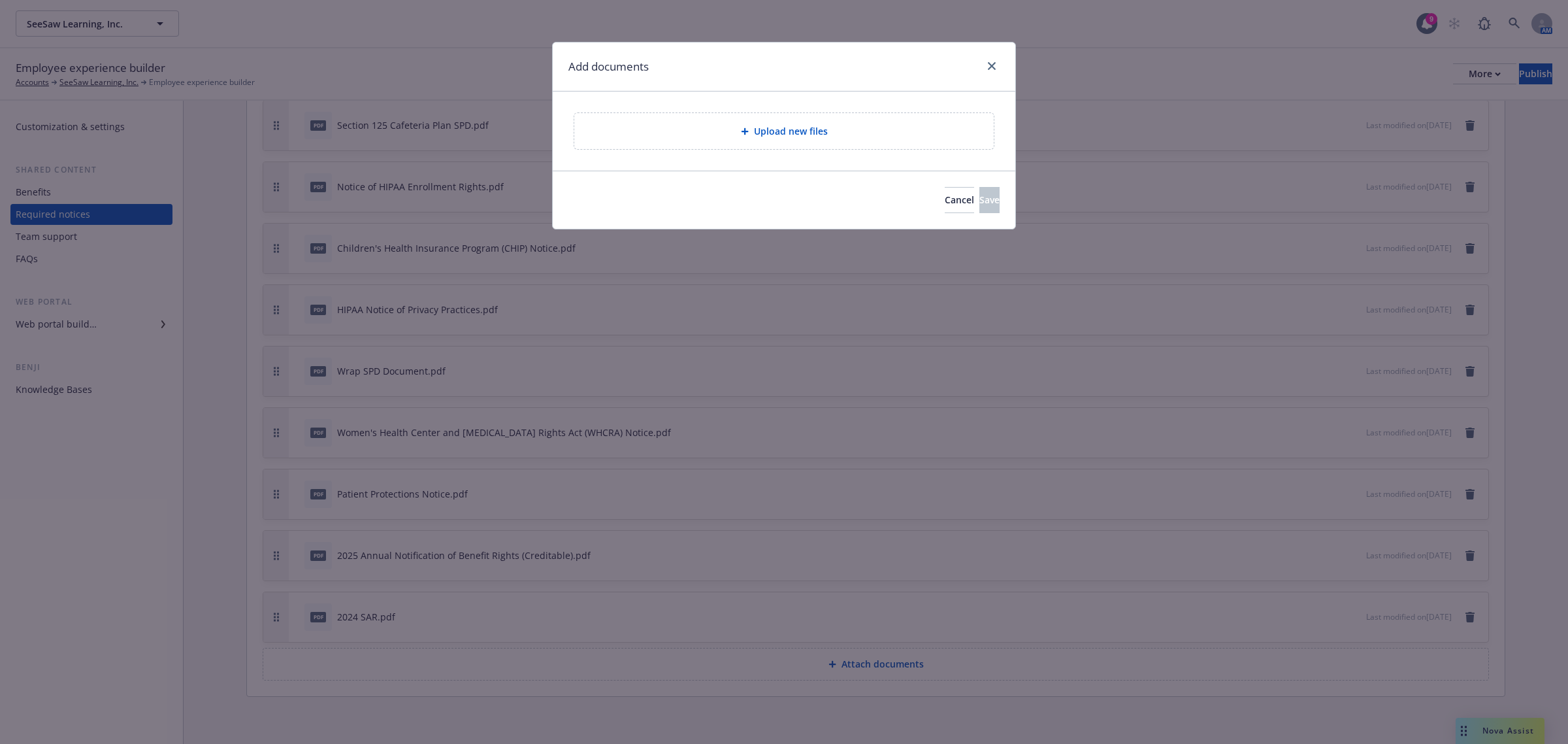
click at [771, 139] on div "Upload new files" at bounding box center [784, 130] width 420 height 36
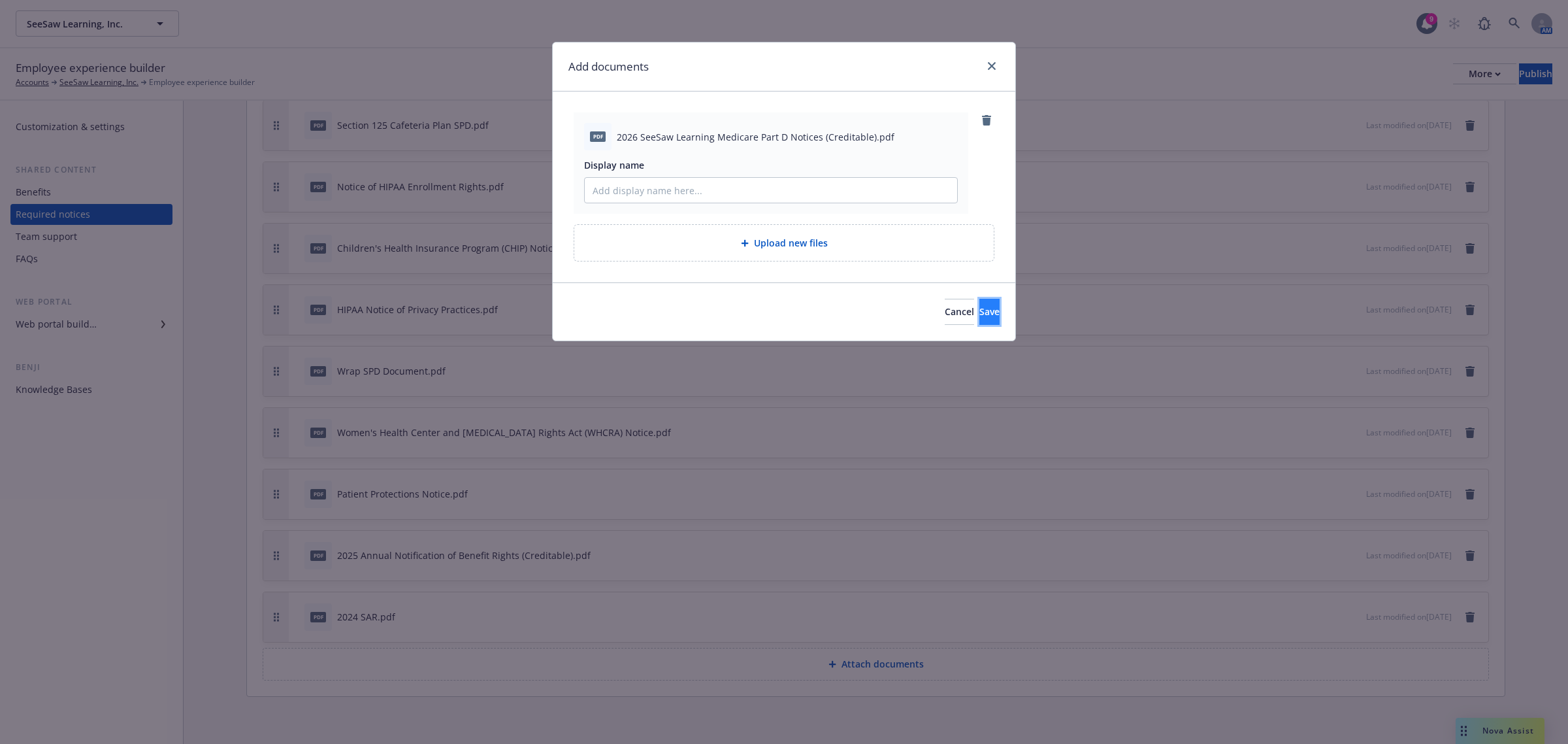
click at [980, 314] on span "Save" at bounding box center [990, 311] width 20 height 13
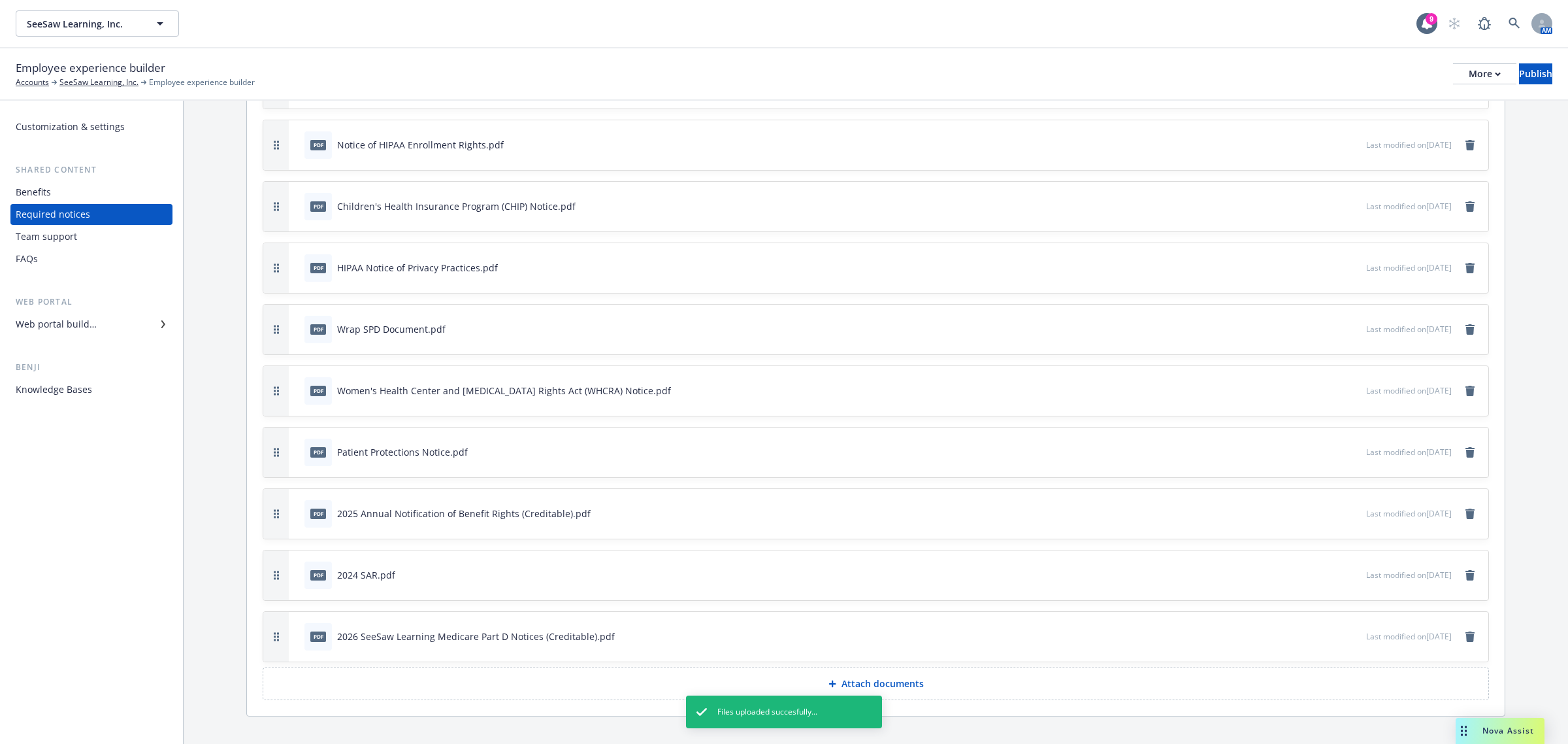
scroll to position [285, 0]
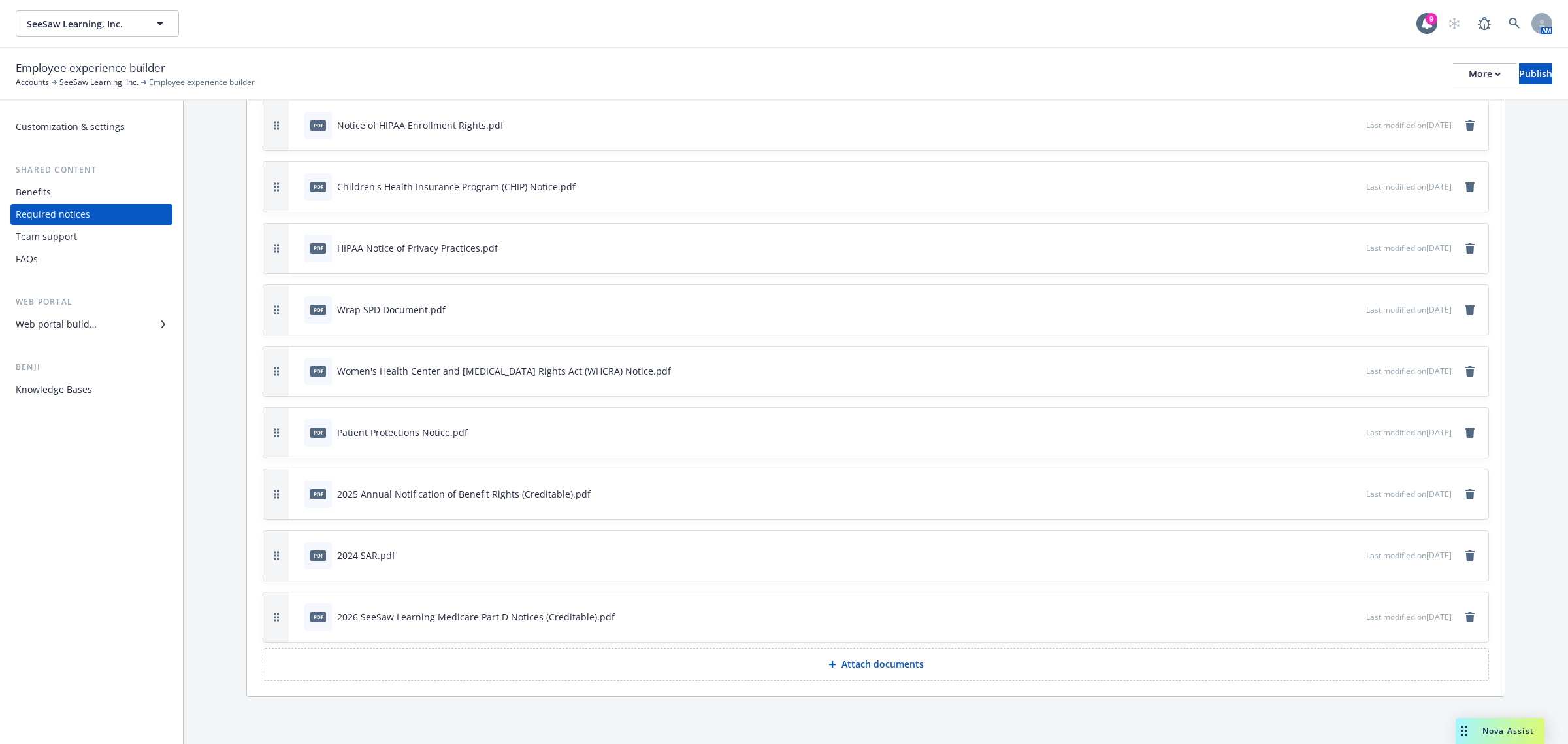
click at [1308, 618] on icon "button" at bounding box center [1311, 617] width 7 height 7
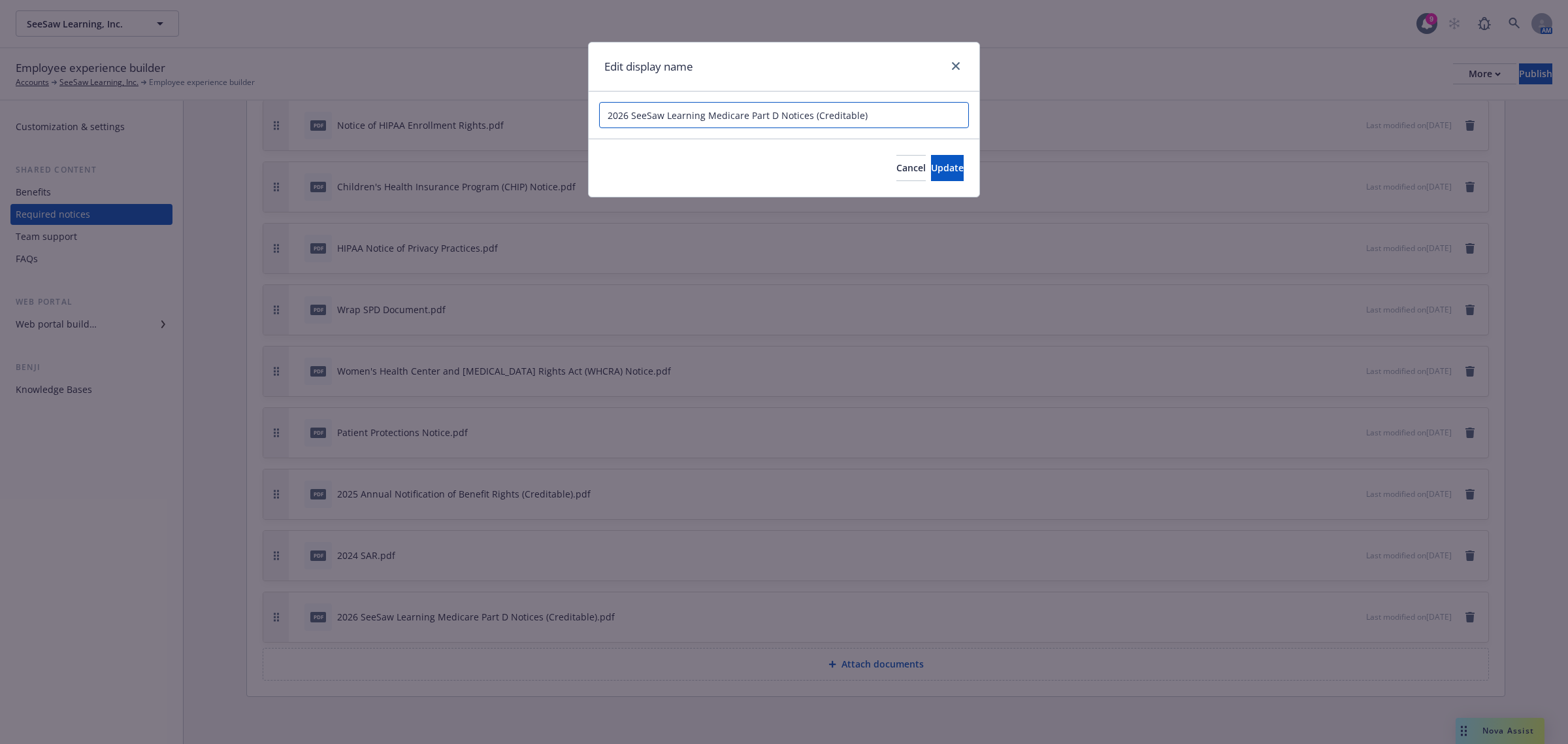
click at [650, 109] on input "2026 SeeSaw Learning Medicare Part D Notices (Creditable)" at bounding box center [784, 115] width 369 height 26
type input "2026 Seesaw Learning Medicare Part D Notices (Creditable)"
click at [931, 165] on span "Update" at bounding box center [948, 167] width 33 height 13
